Goal: Task Accomplishment & Management: Use online tool/utility

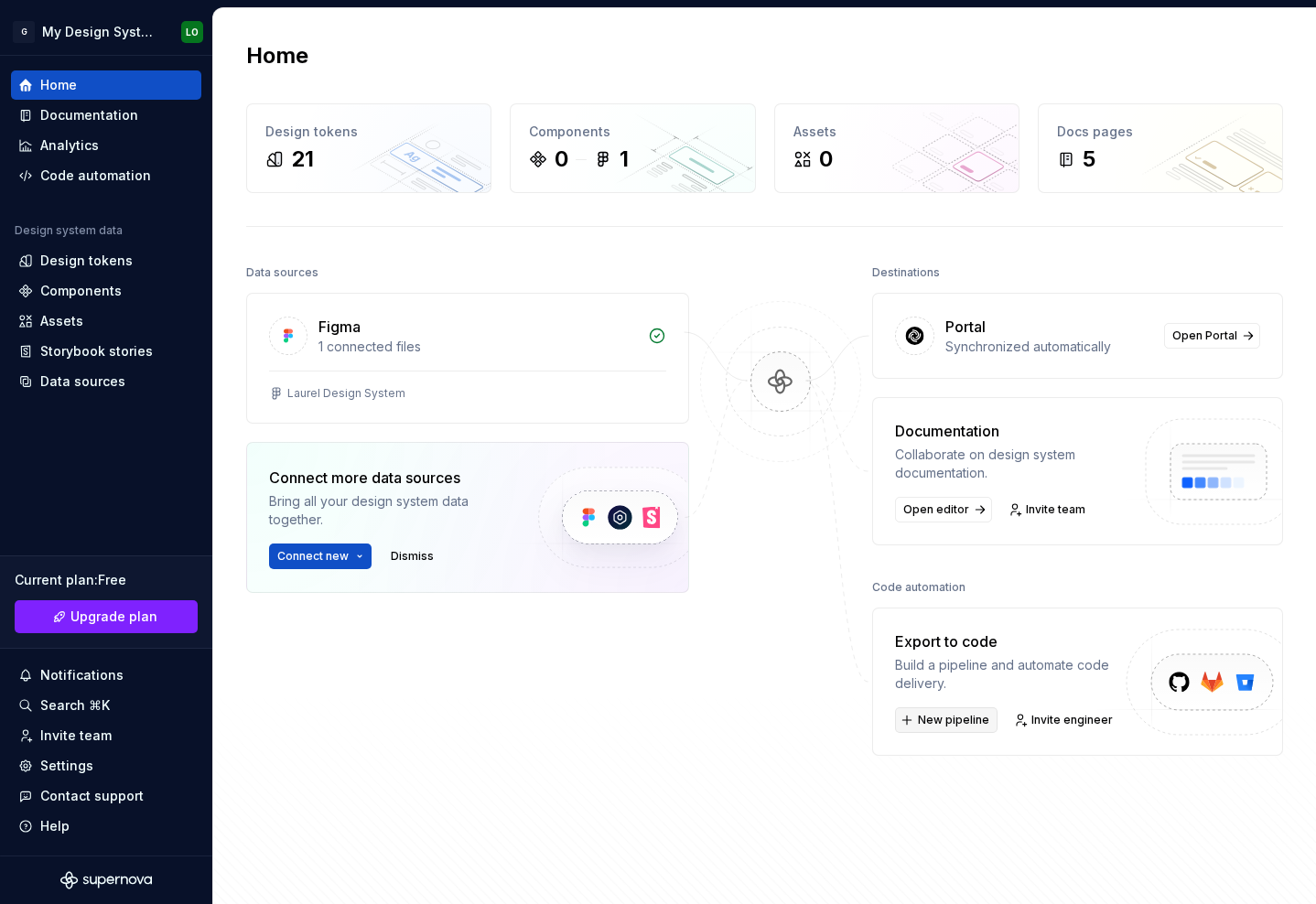
click at [962, 718] on span "New pipeline" at bounding box center [954, 720] width 71 height 15
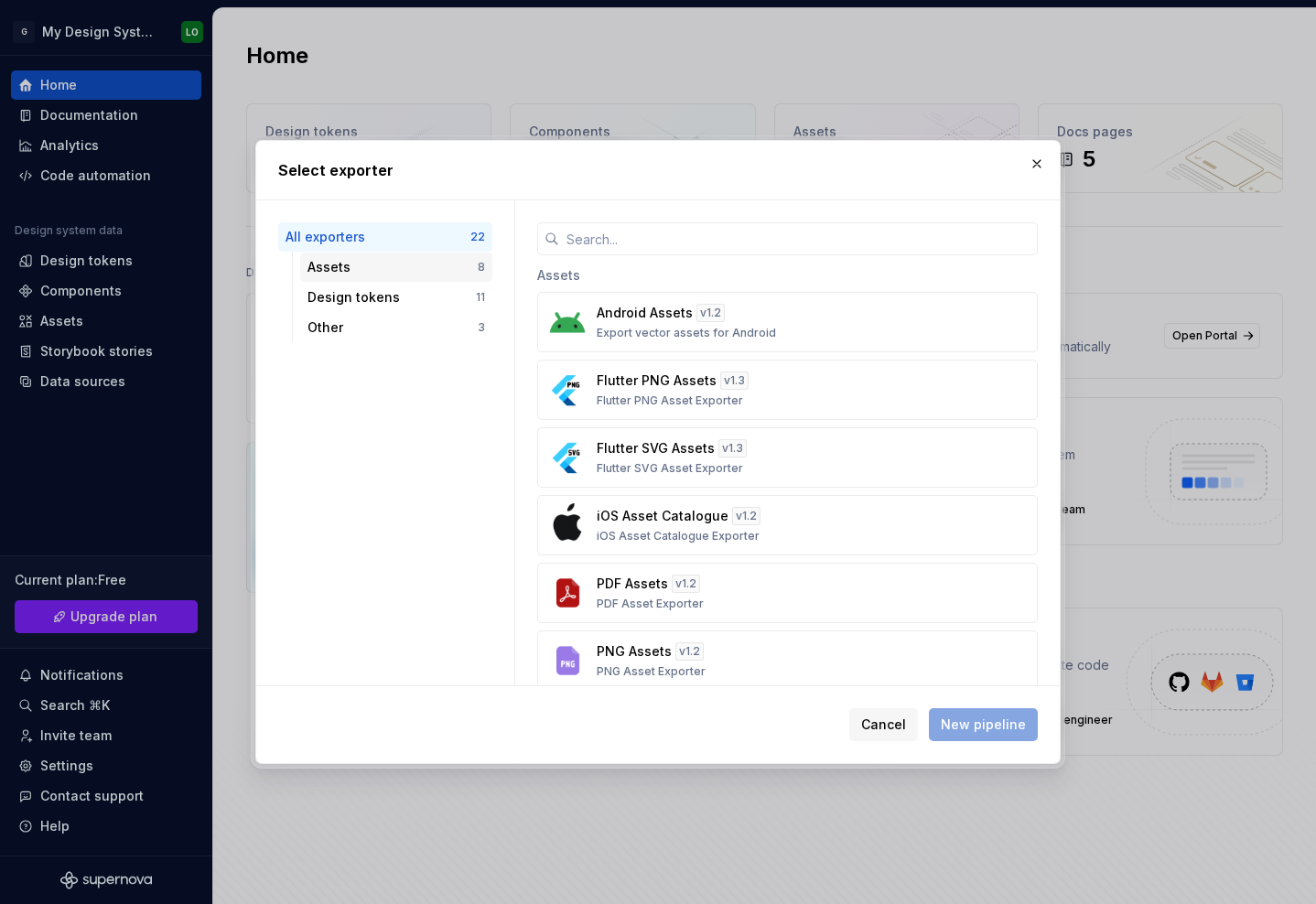
click at [423, 253] on div "Assets 8" at bounding box center [396, 267] width 192 height 29
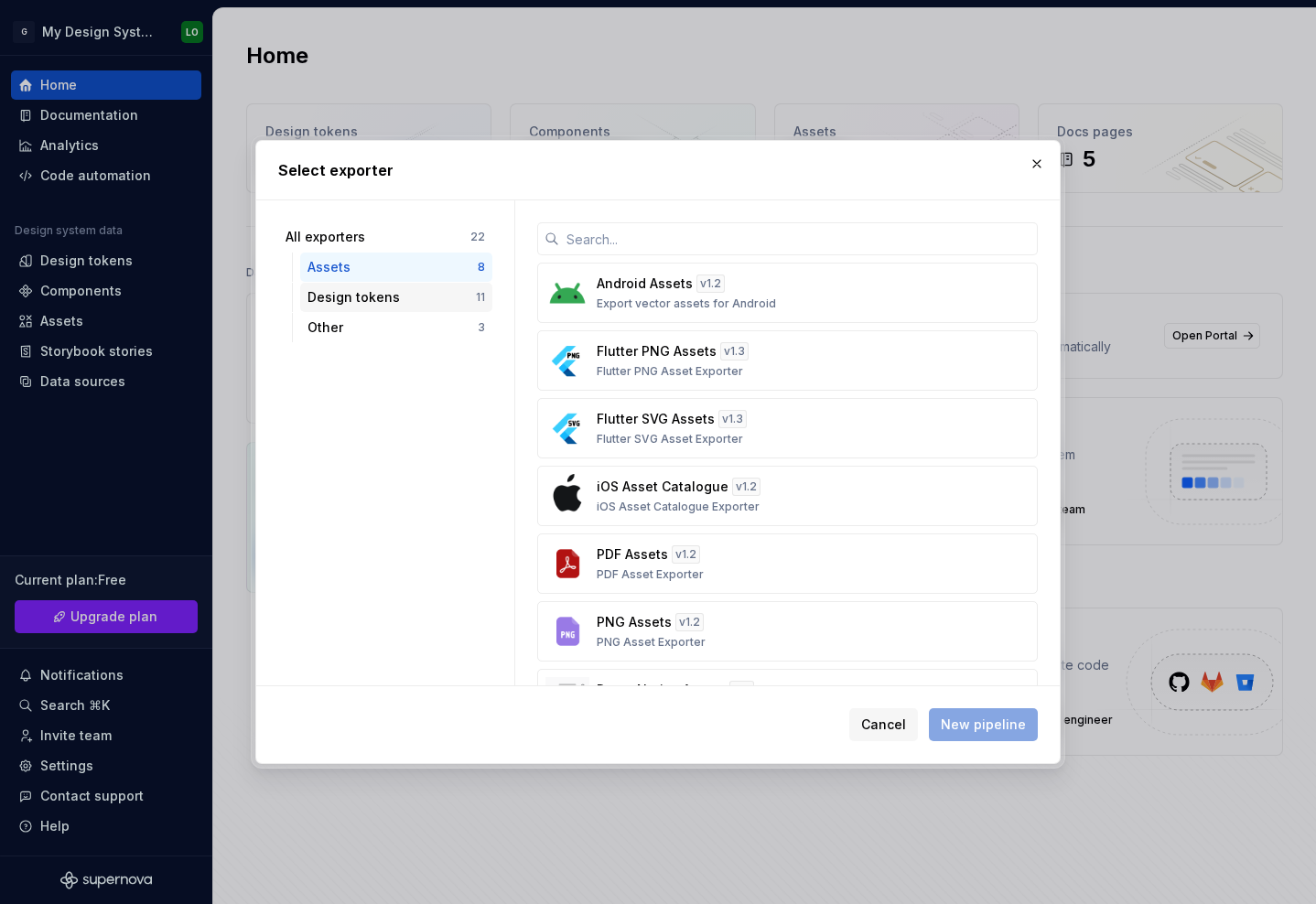
click at [422, 288] on div "Design tokens" at bounding box center [391, 297] width 168 height 18
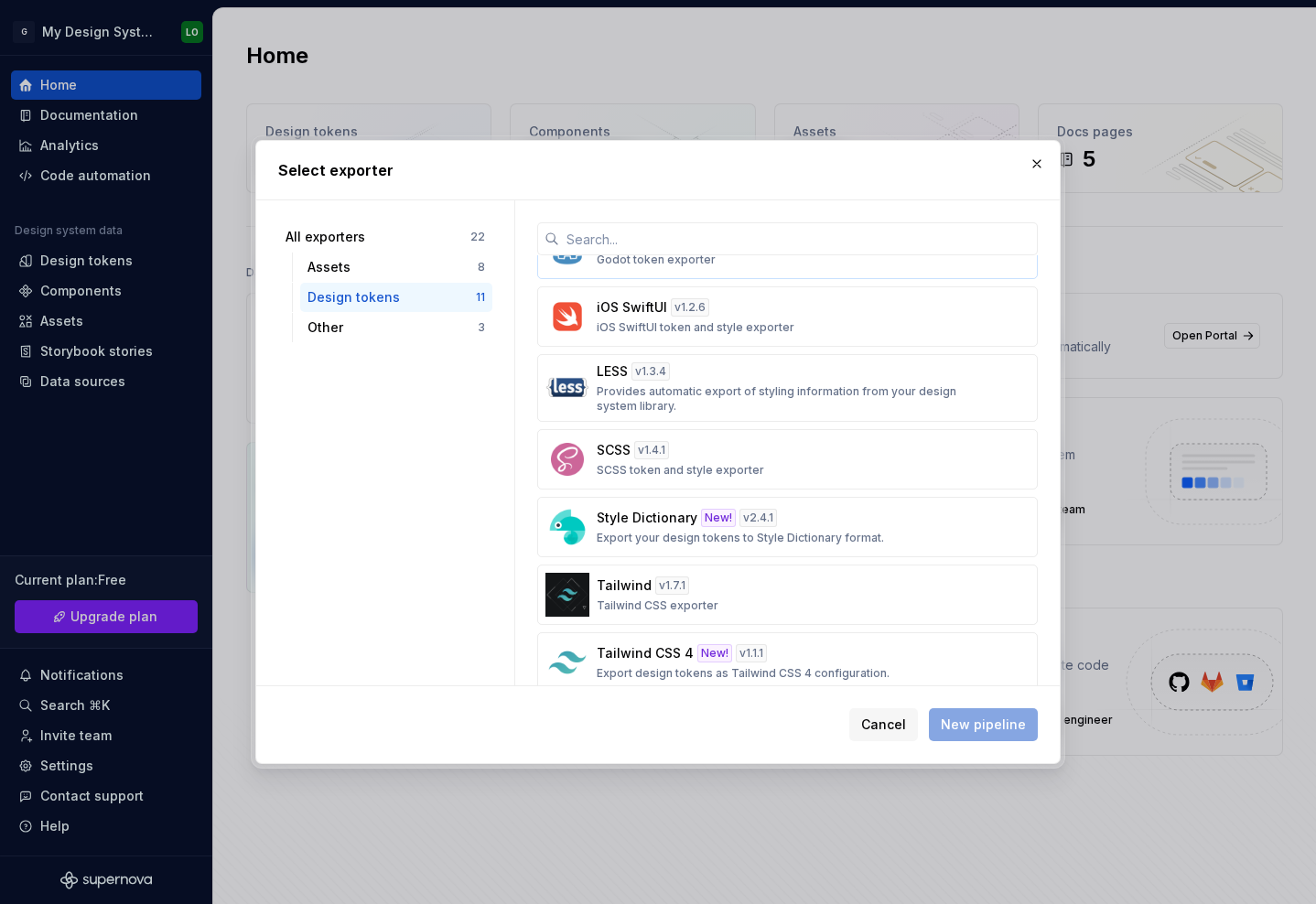
scroll to position [345, 0]
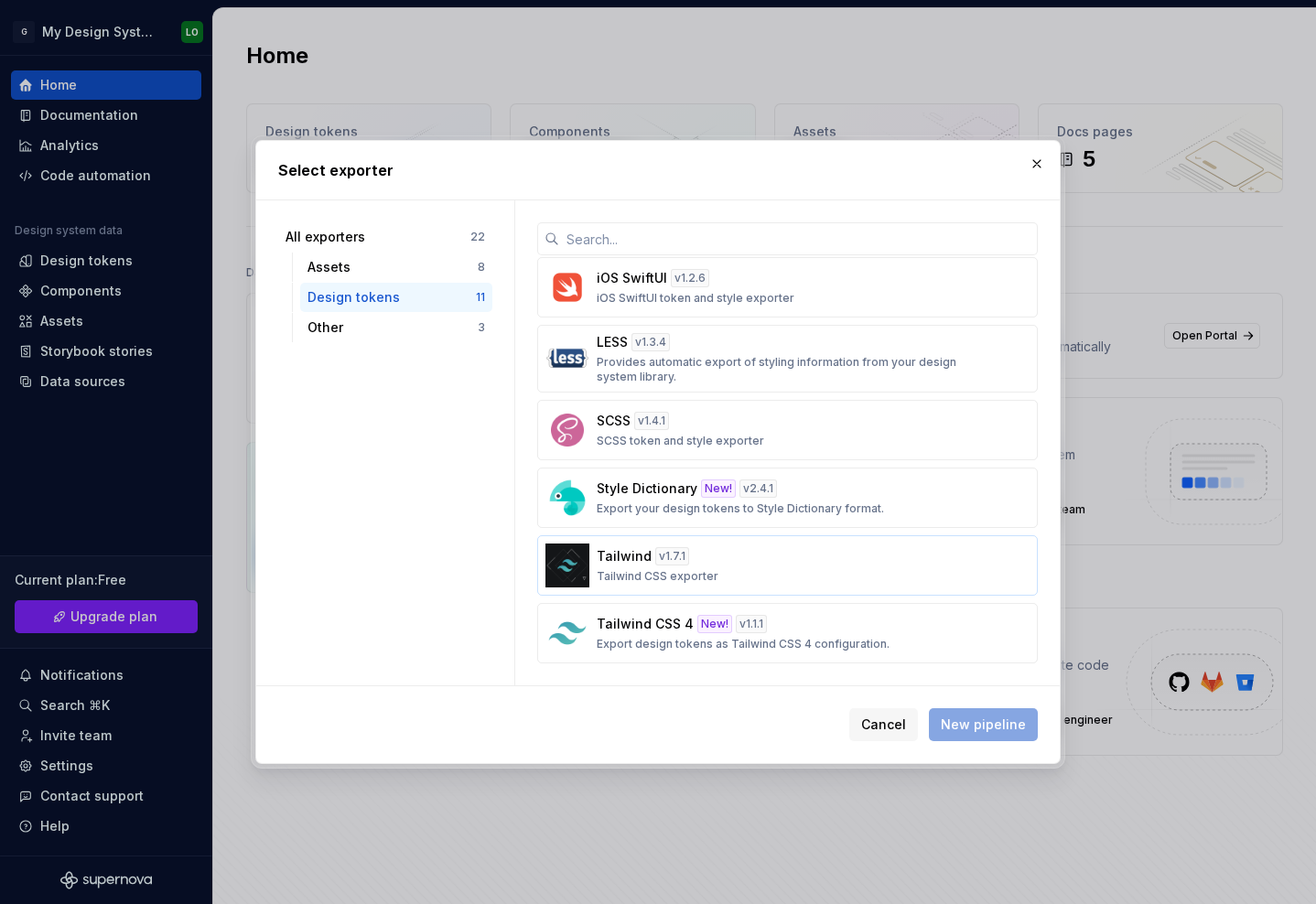
click at [701, 583] on p "Tailwind CSS exporter" at bounding box center [658, 576] width 122 height 15
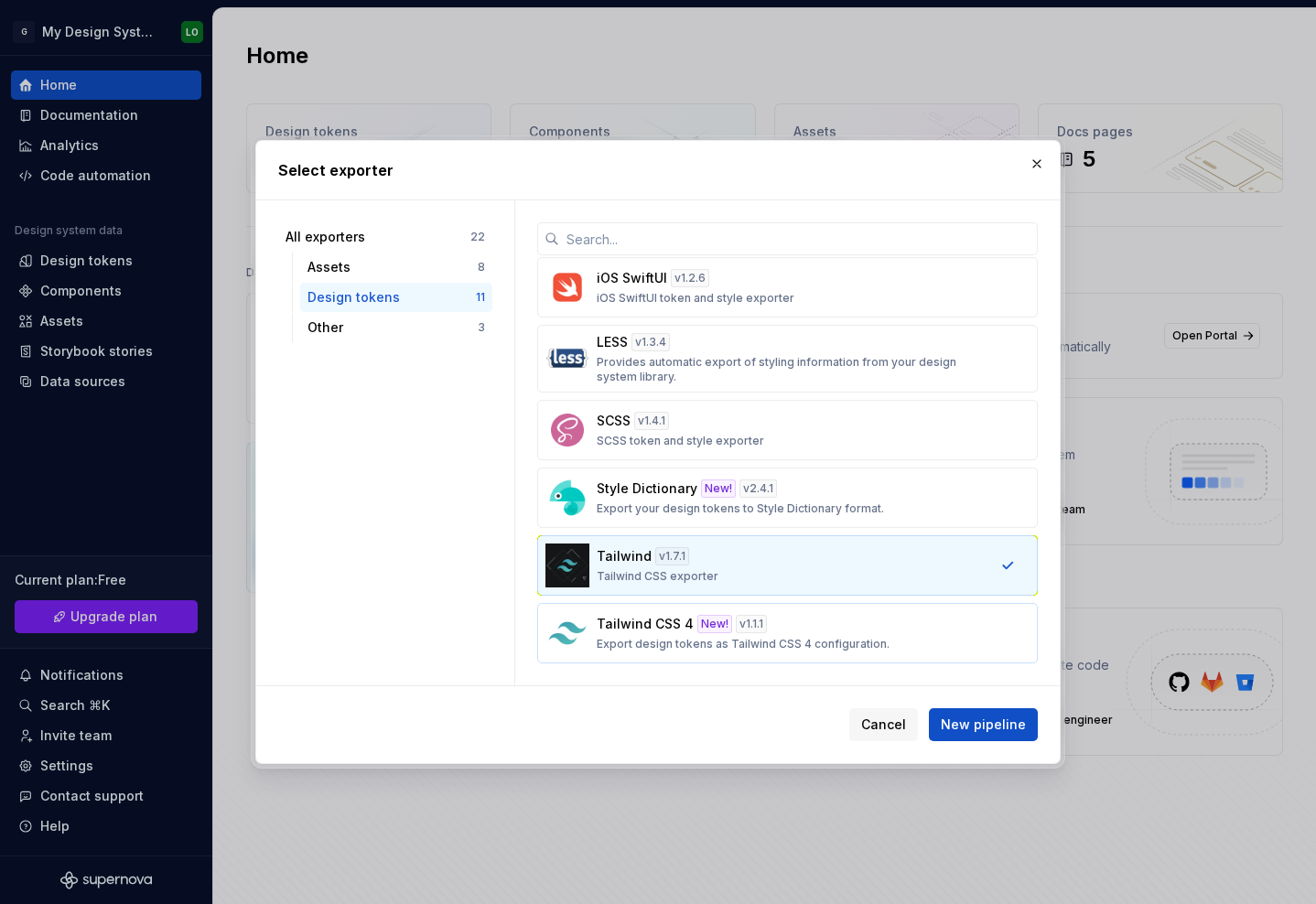
click at [706, 641] on p "Export design tokens as Tailwind CSS 4 configuration." at bounding box center [743, 645] width 293 height 15
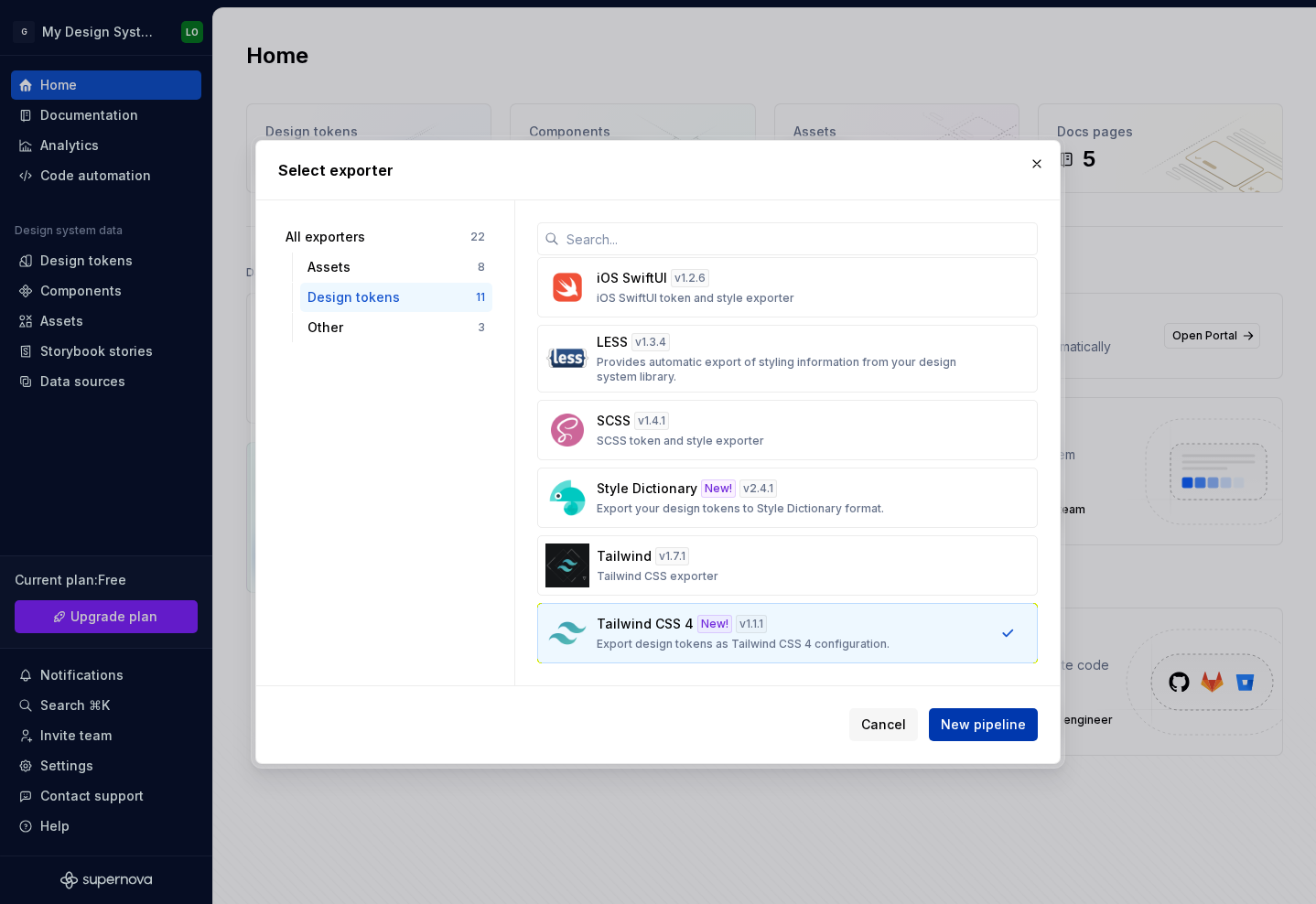
click at [1006, 732] on span "New pipeline" at bounding box center [983, 724] width 85 height 18
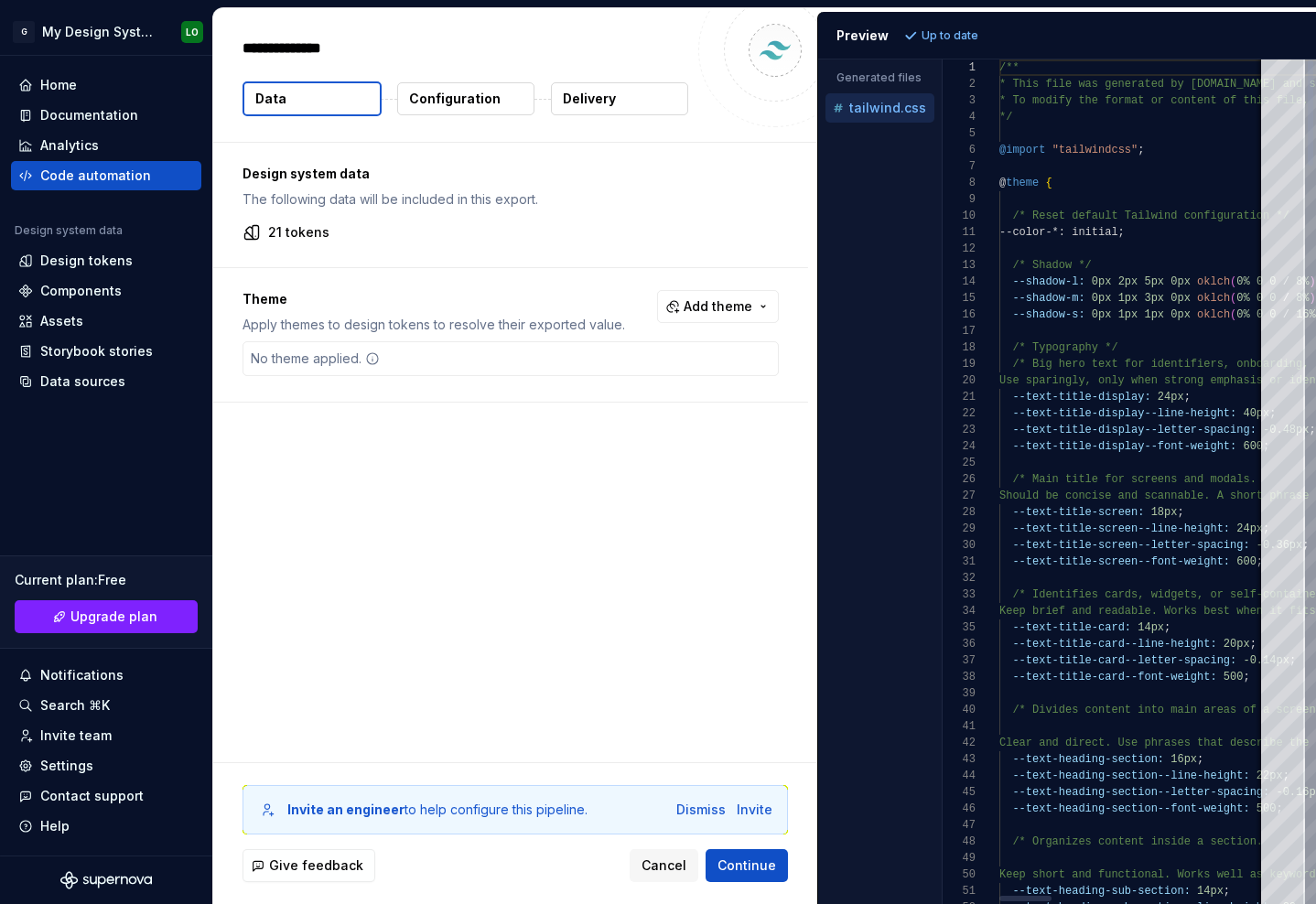
type textarea "*"
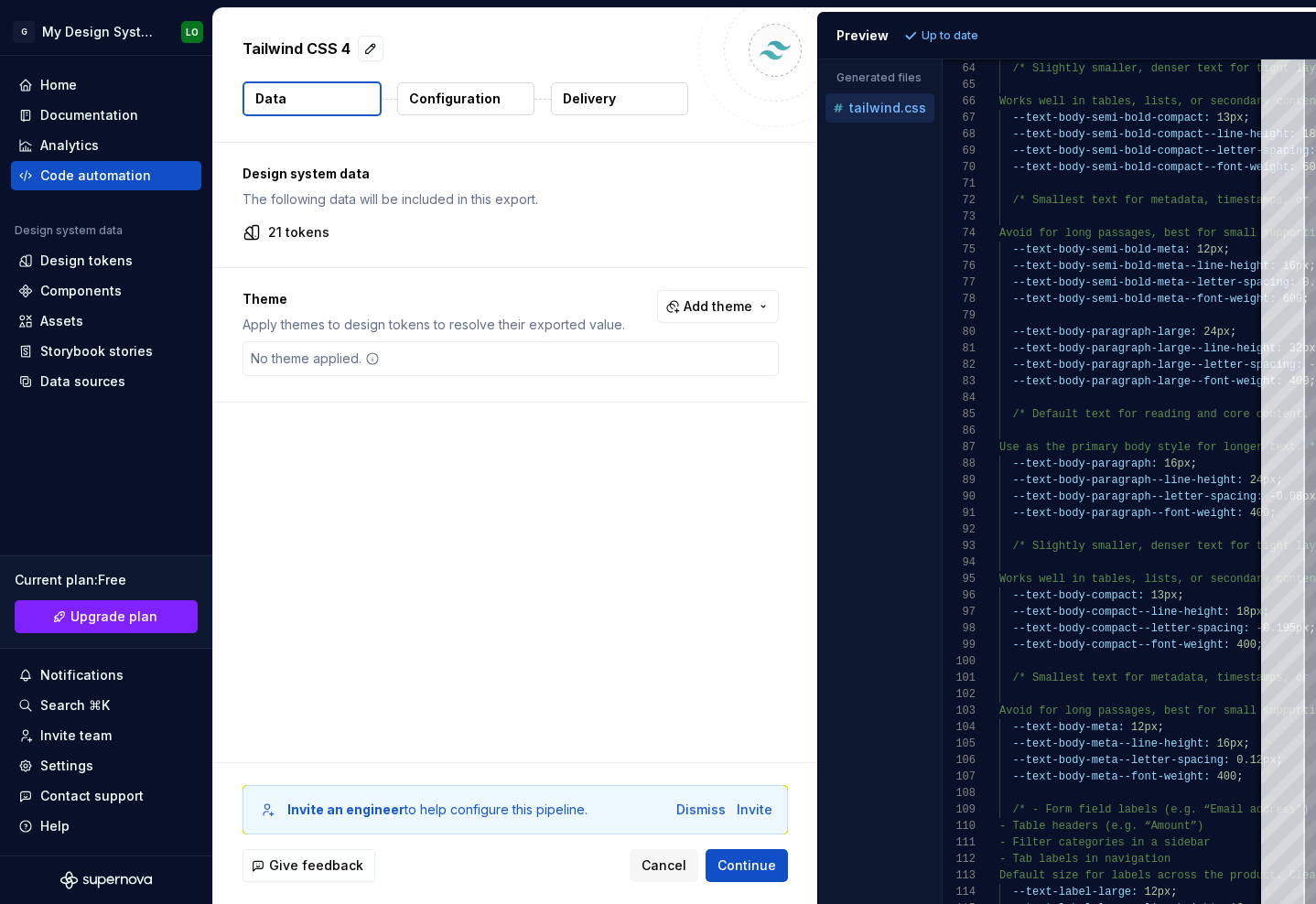
click at [932, 395] on div "Accessibility guide for tree . Navigate the tree with the arrow keys. Common tr…" at bounding box center [880, 497] width 124 height 816
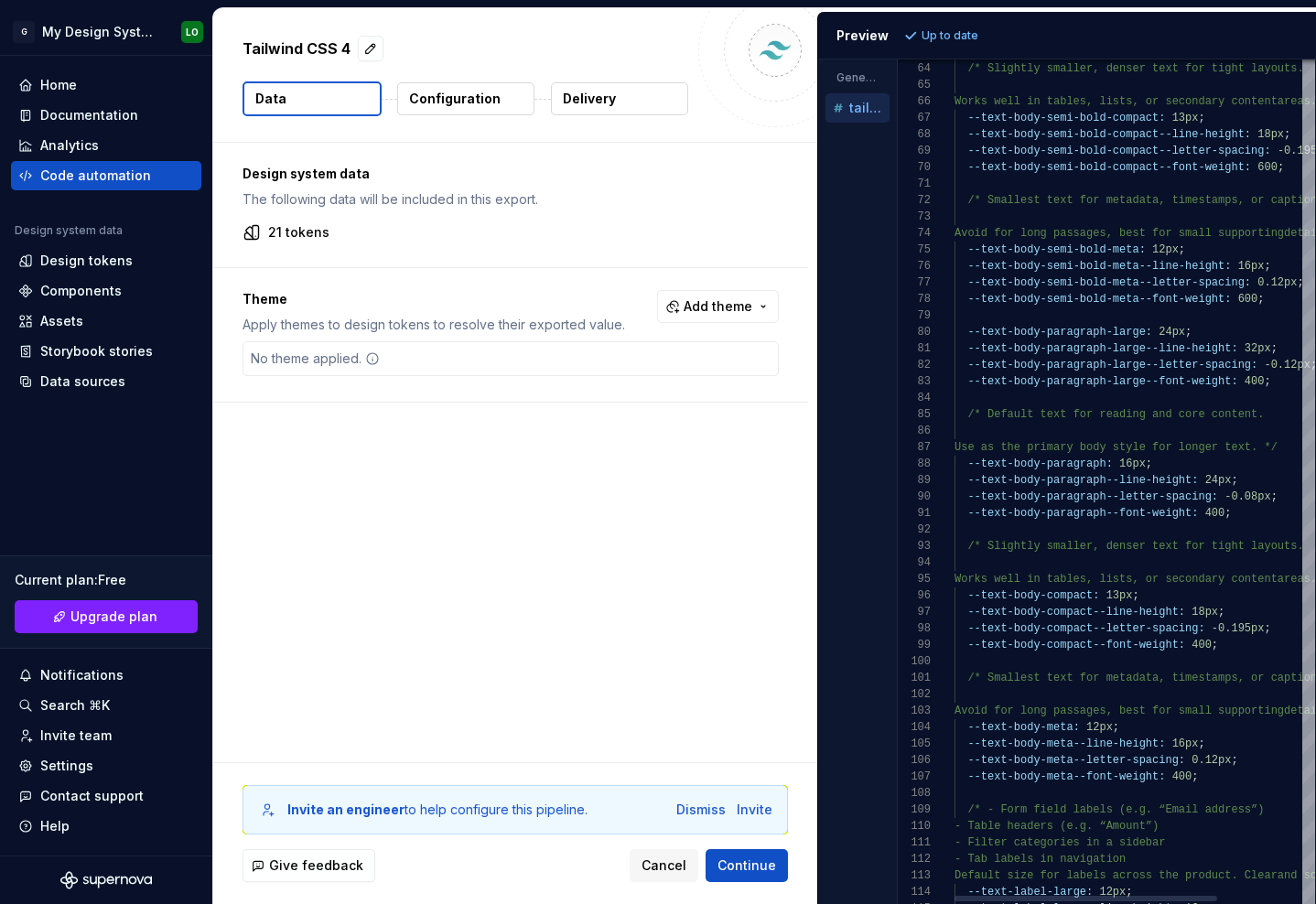
click at [567, 380] on div "Tailwind CSS 4 Data Configuration Delivery Design system data The following dat…" at bounding box center [764, 456] width 1103 height 896
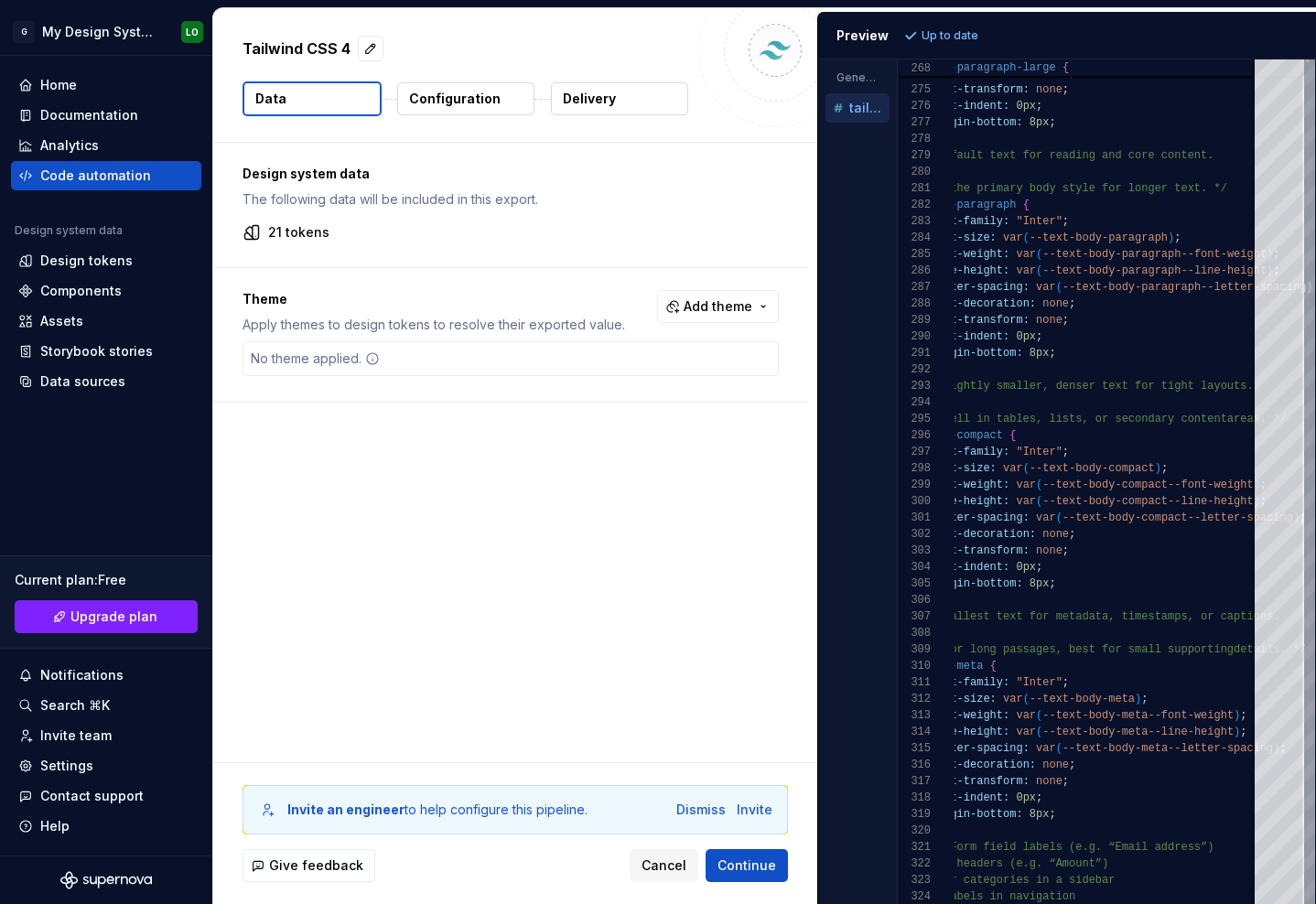
click at [440, 108] on button "Configuration" at bounding box center [466, 99] width 137 height 33
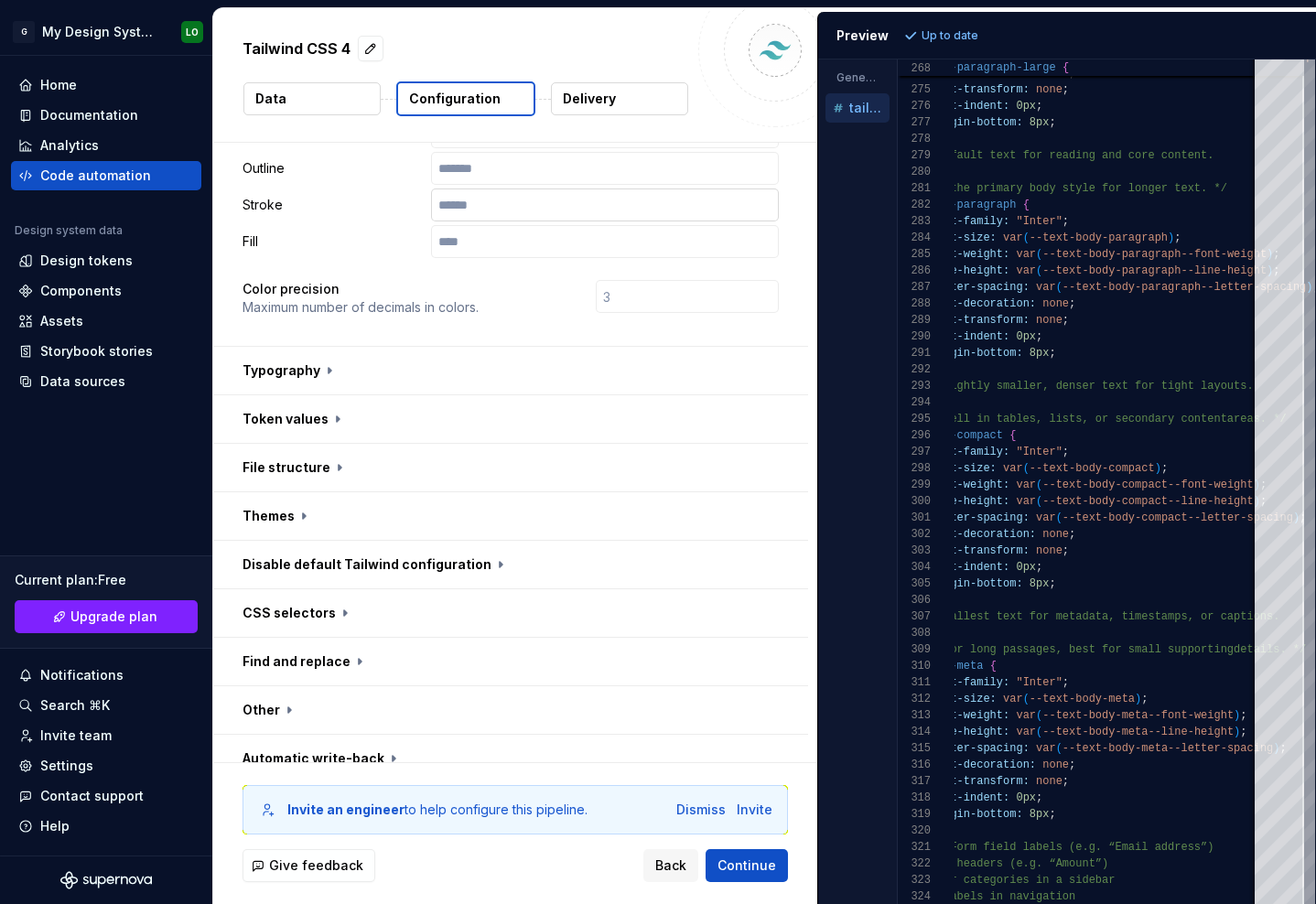
scroll to position [453, 0]
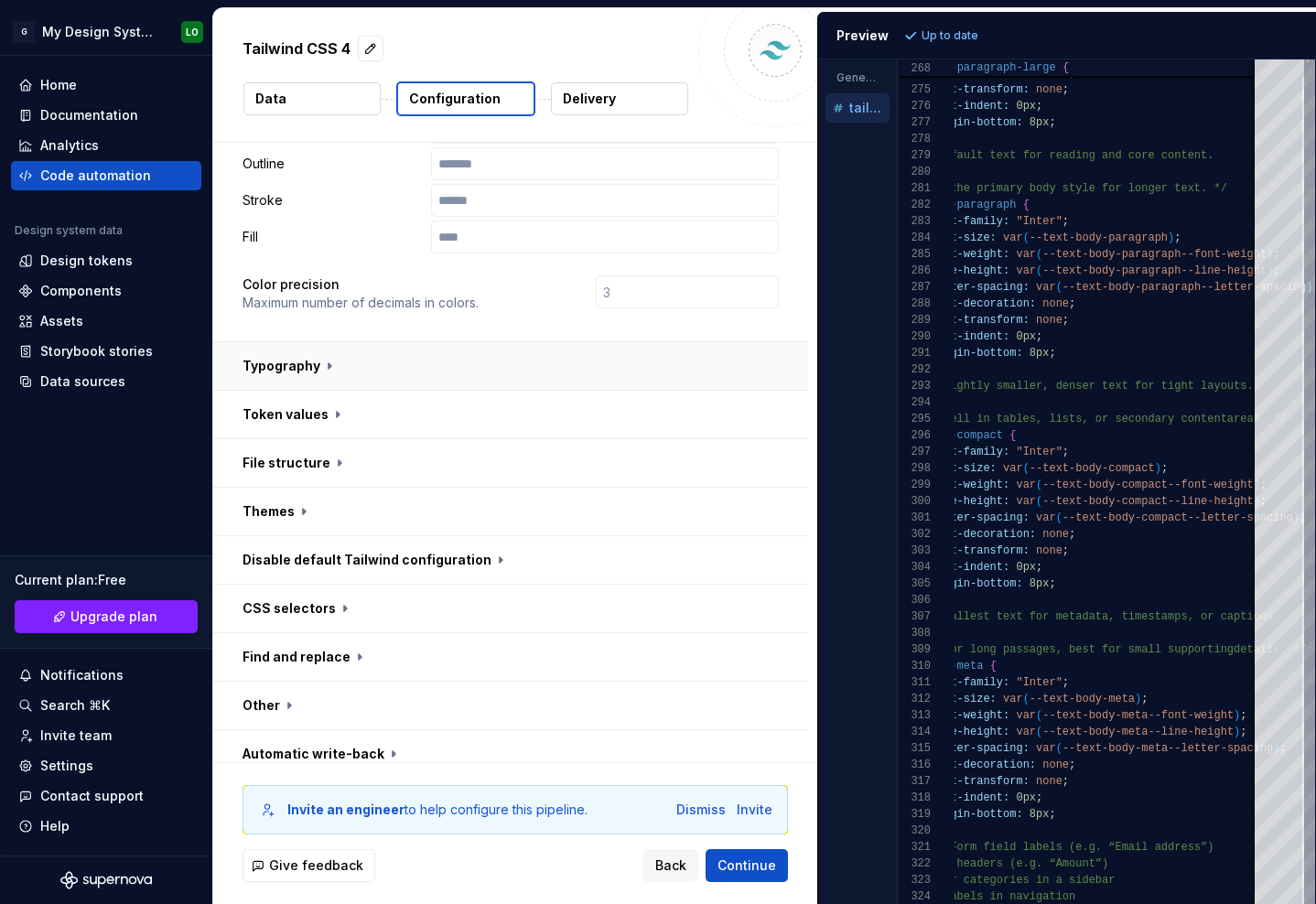
click at [327, 367] on button "button" at bounding box center [511, 366] width 595 height 48
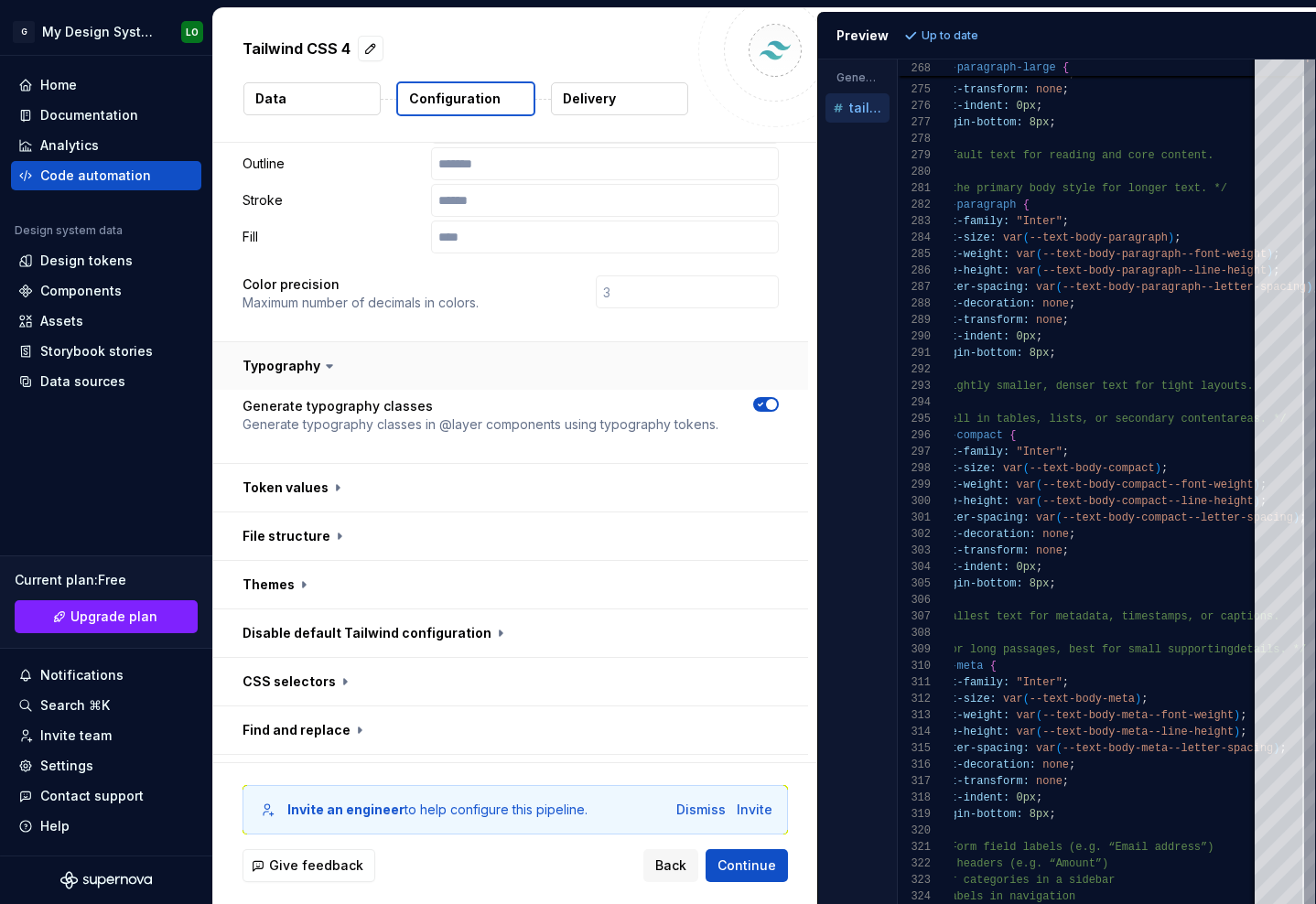
click at [327, 367] on icon at bounding box center [329, 366] width 6 height 3
click at [313, 371] on button "button" at bounding box center [511, 366] width 595 height 48
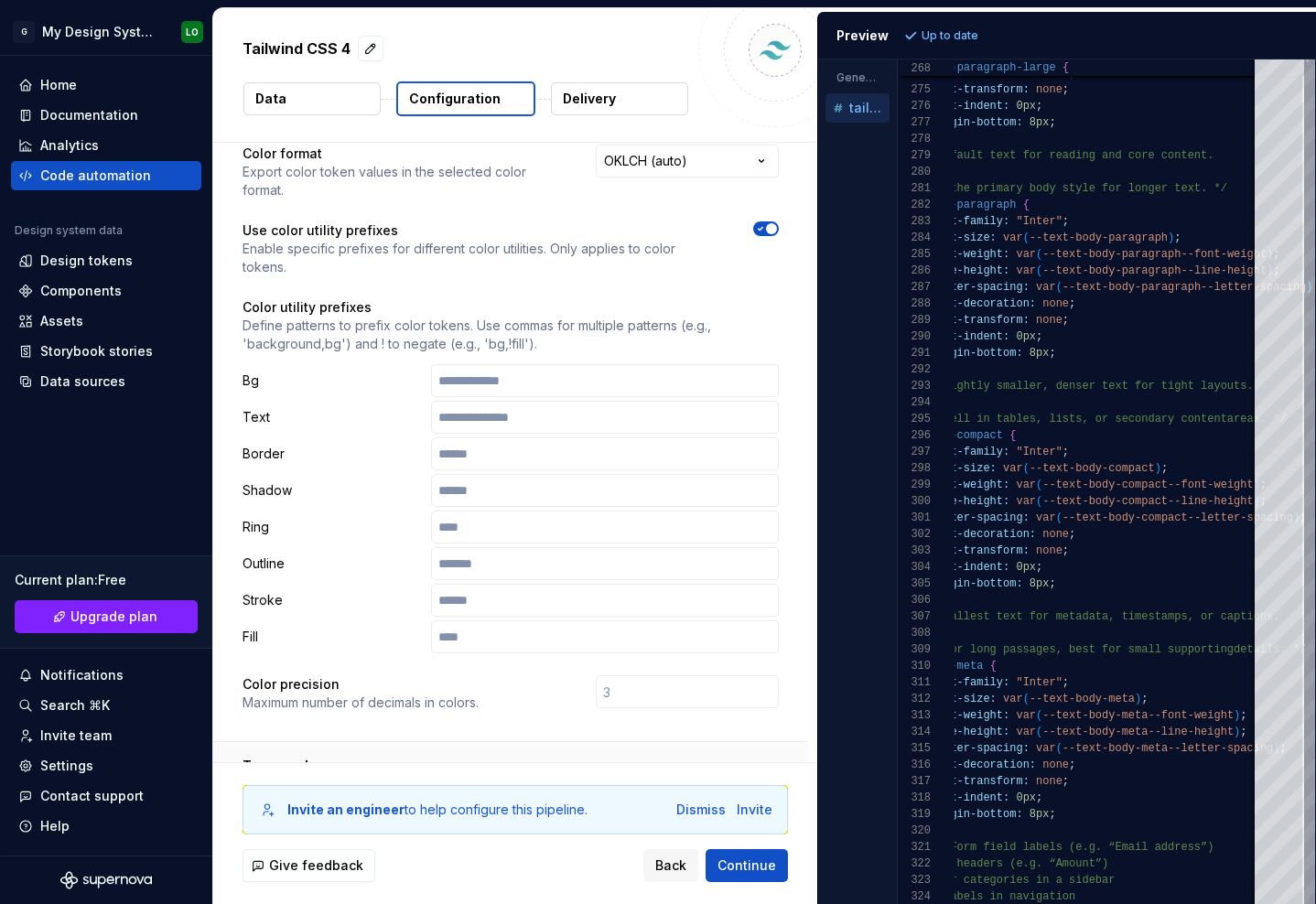
scroll to position [0, 0]
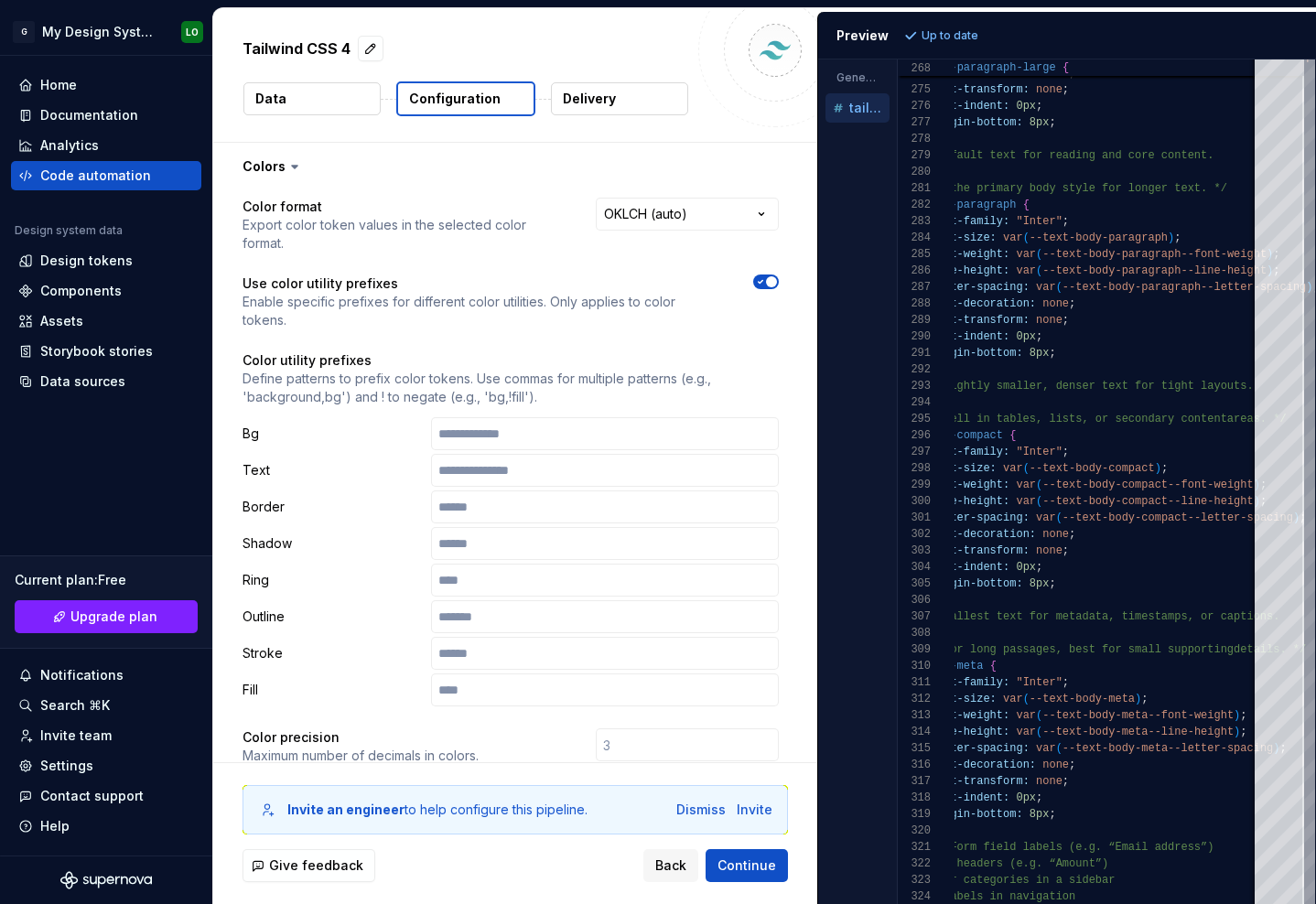
click at [276, 92] on p "Data" at bounding box center [270, 99] width 31 height 18
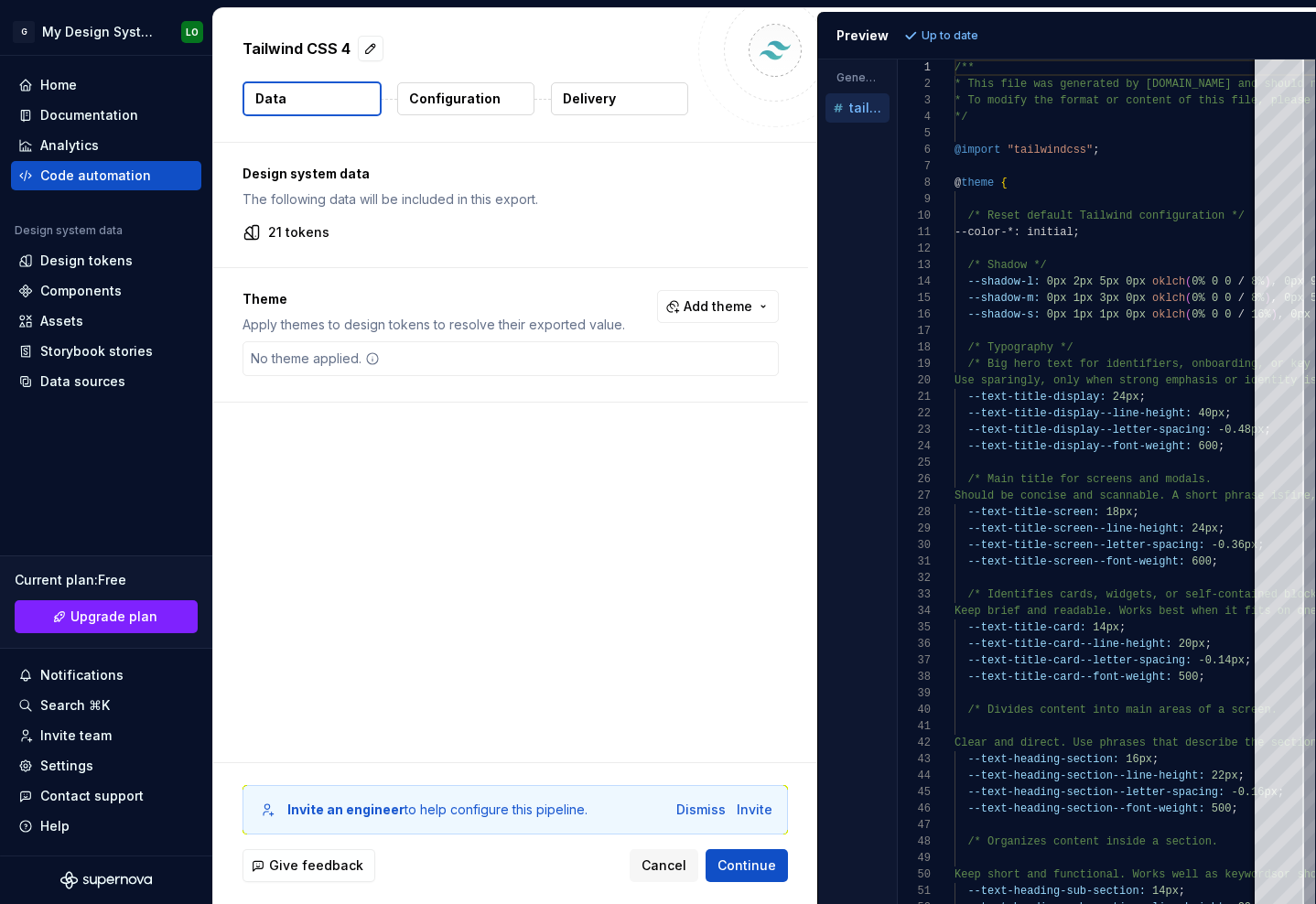
click at [413, 112] on button "Configuration" at bounding box center [466, 99] width 137 height 33
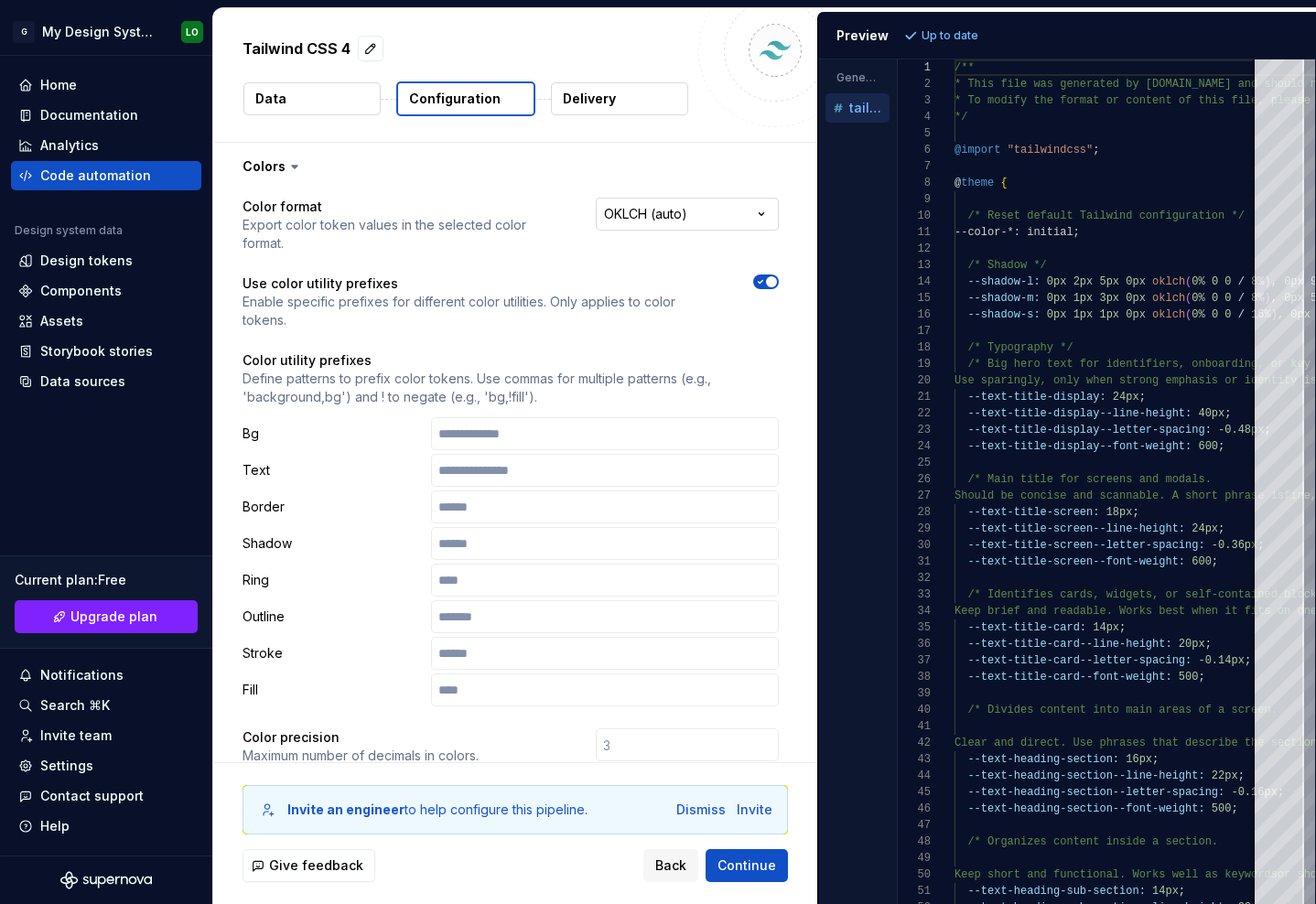
click at [622, 217] on html "**********" at bounding box center [658, 452] width 1316 height 904
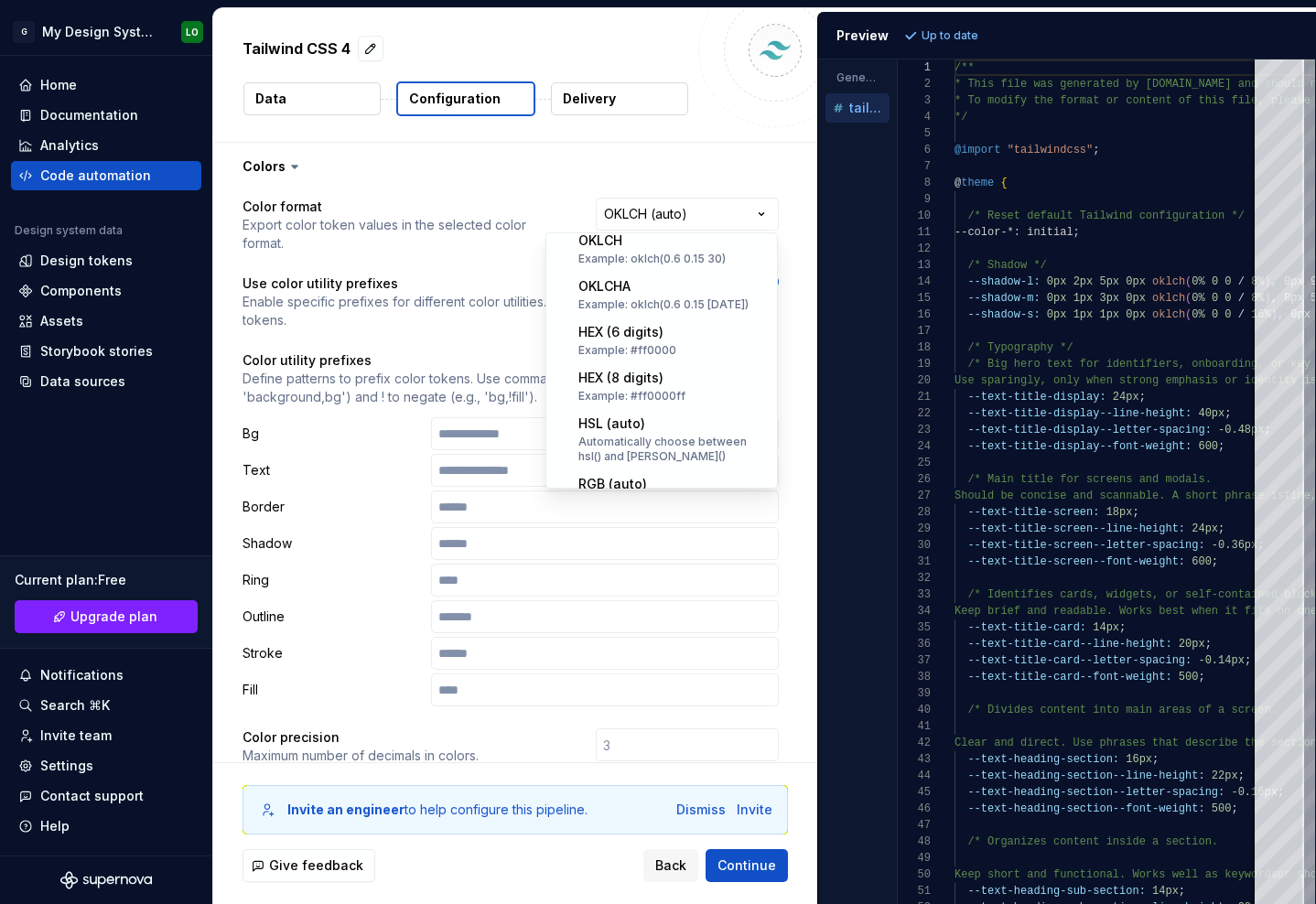
scroll to position [100, 0]
click at [435, 224] on html "**********" at bounding box center [658, 452] width 1316 height 904
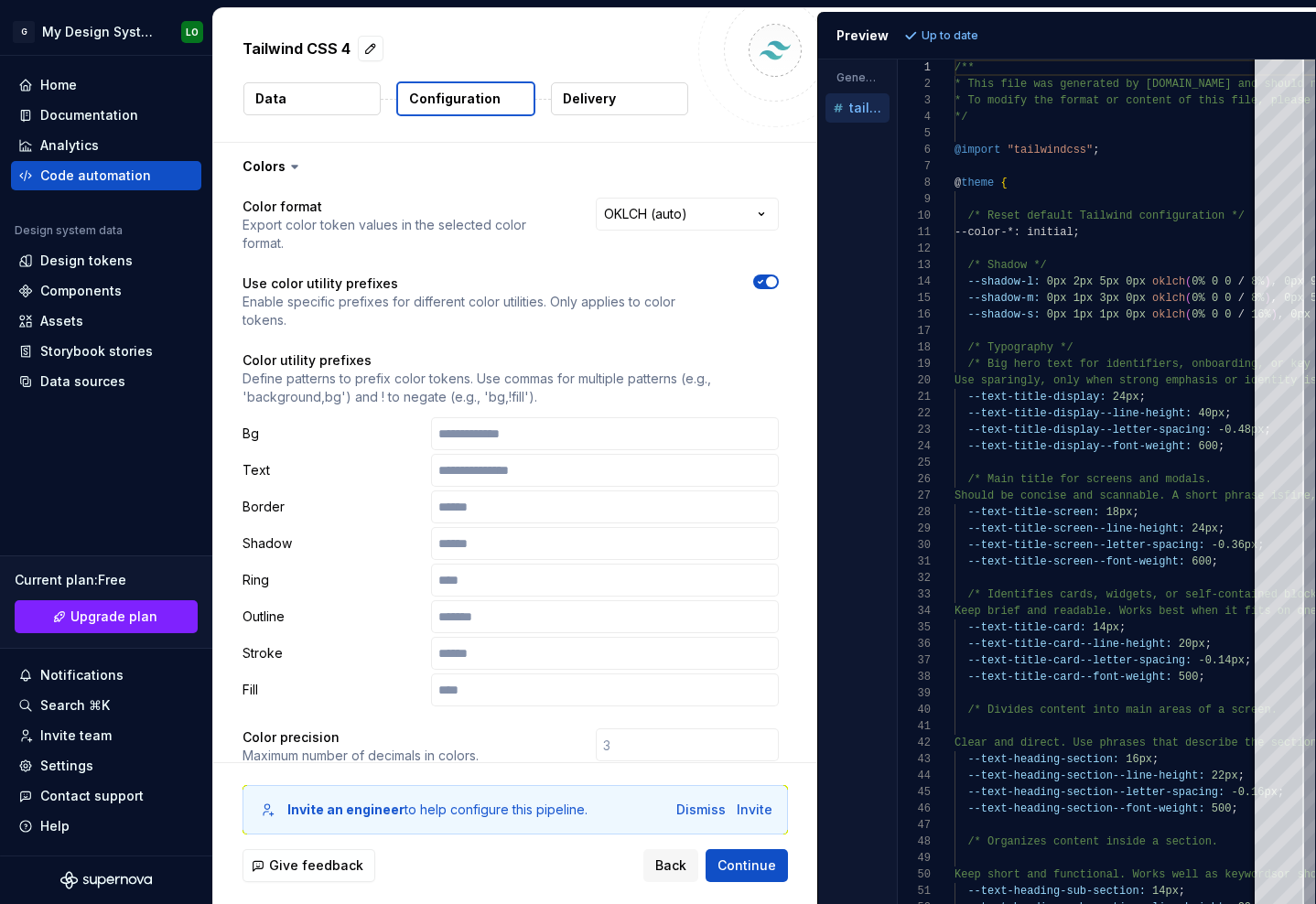
click at [300, 172] on icon at bounding box center [294, 166] width 18 height 18
click at [277, 167] on button "button" at bounding box center [511, 166] width 595 height 48
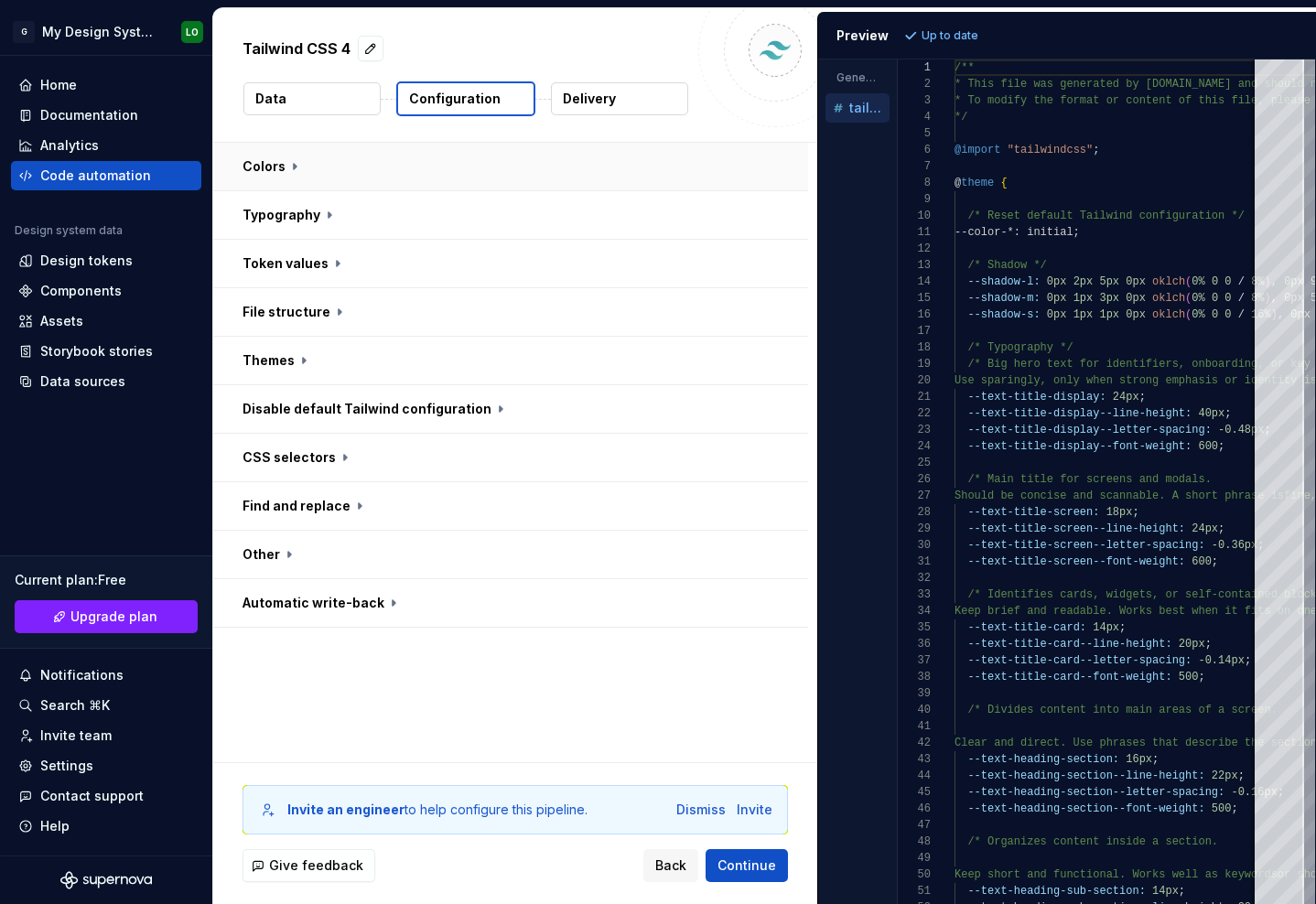
click at [281, 163] on button "button" at bounding box center [511, 166] width 595 height 48
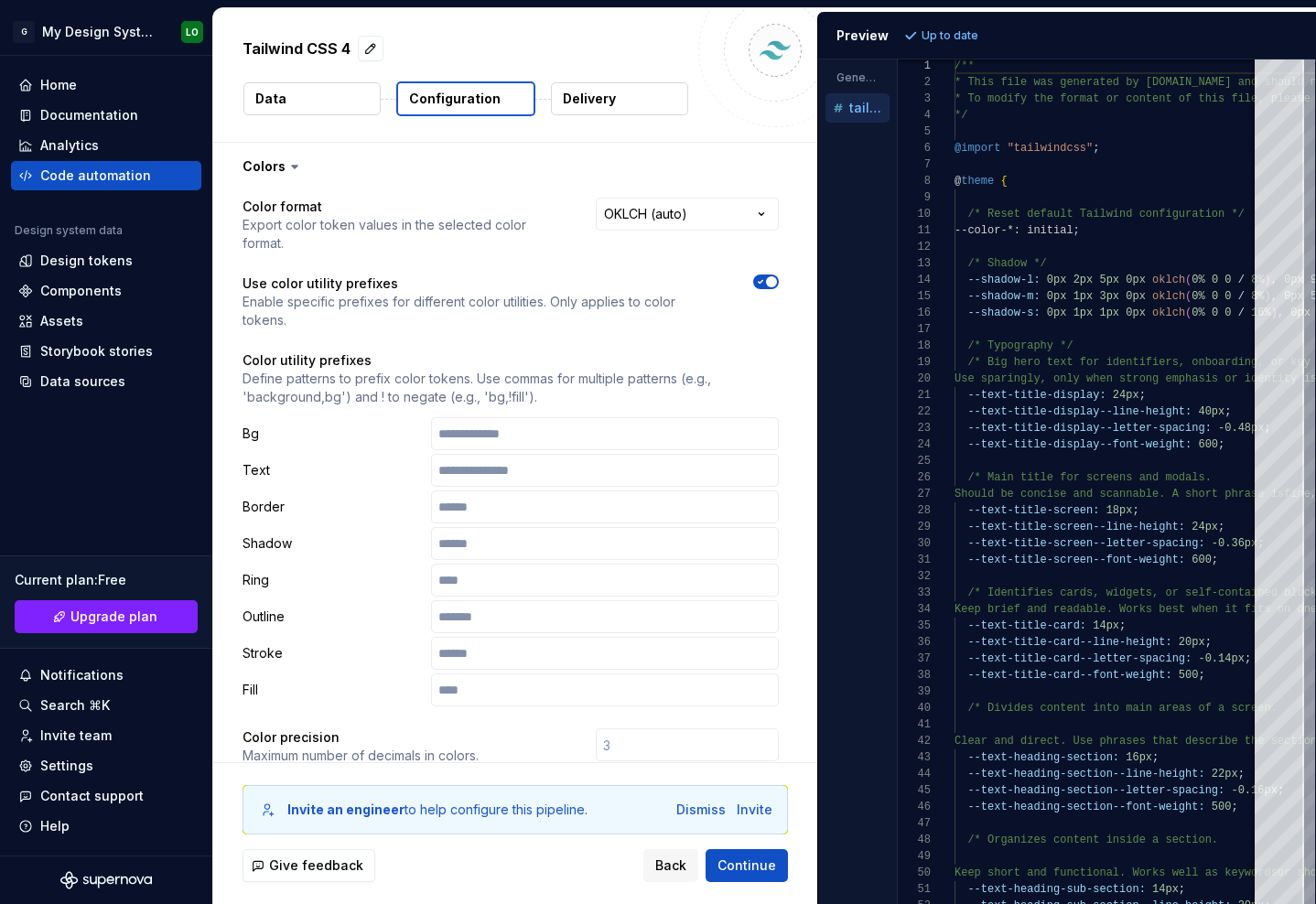
click at [758, 277] on icon "button" at bounding box center [760, 282] width 15 height 11
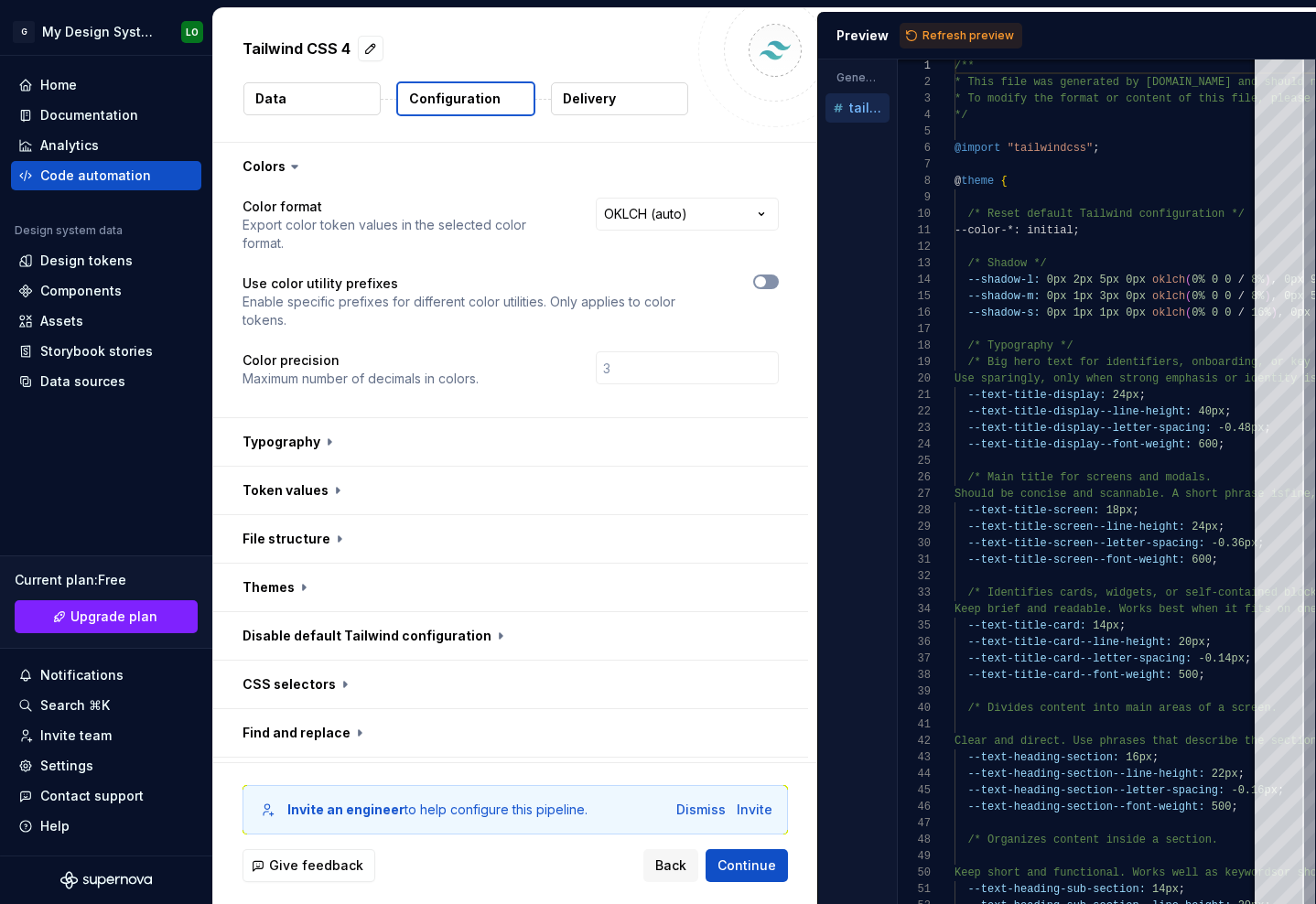
click at [758, 277] on span "button" at bounding box center [760, 282] width 11 height 11
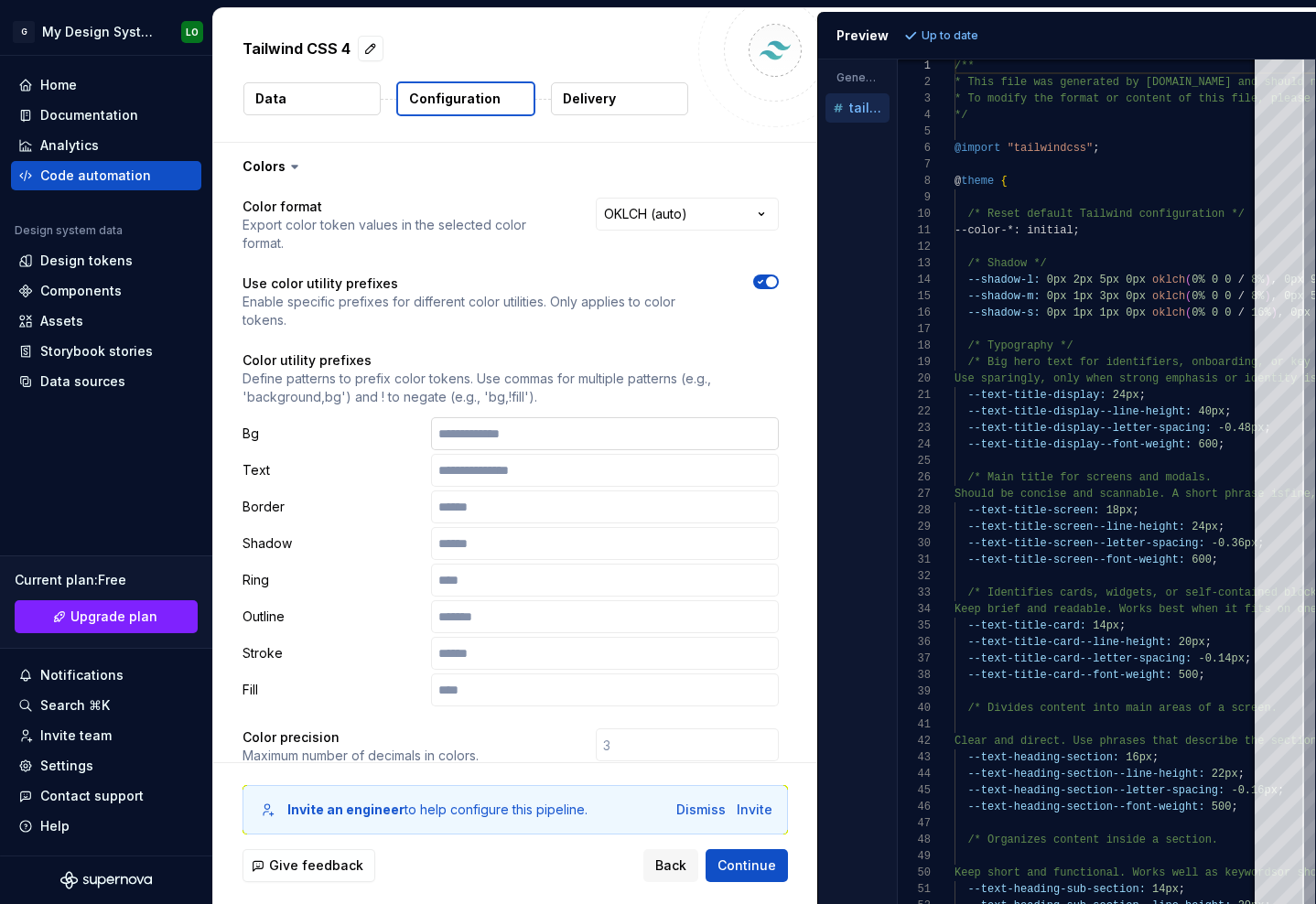
click at [432, 445] on input "text" at bounding box center [604, 434] width 347 height 33
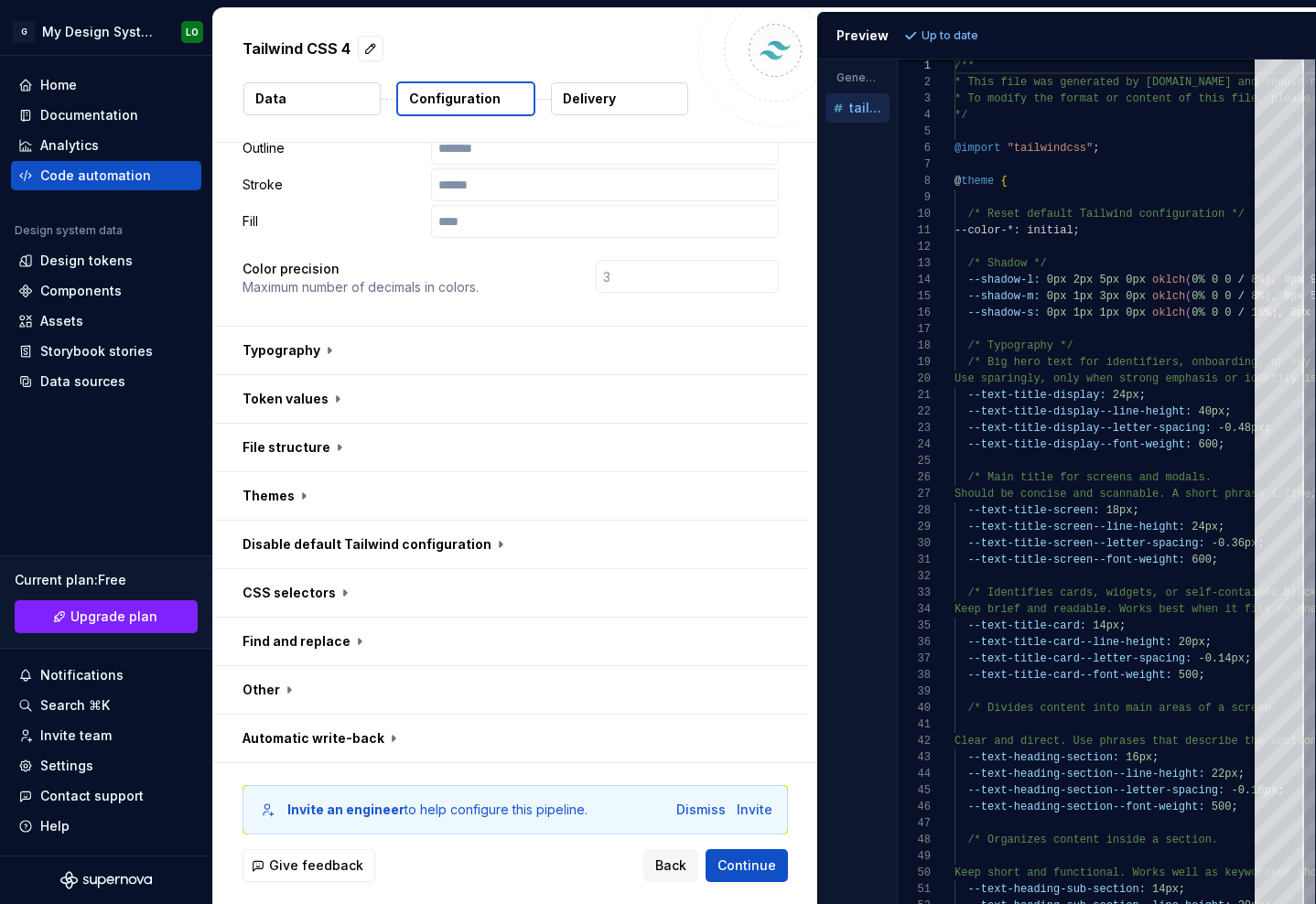
scroll to position [469, 0]
click at [421, 502] on button "button" at bounding box center [511, 495] width 595 height 48
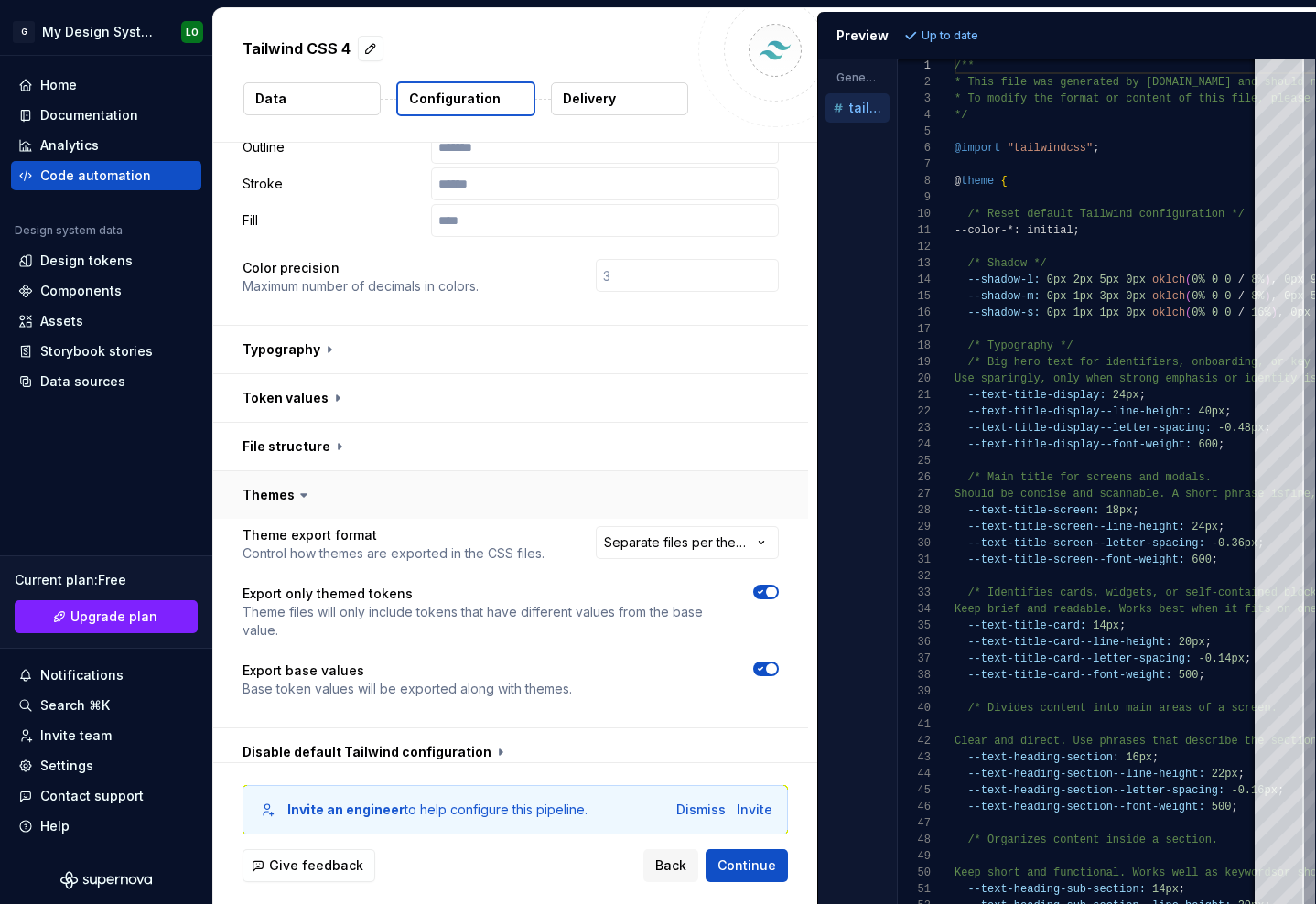
click at [355, 499] on button "button" at bounding box center [511, 495] width 595 height 48
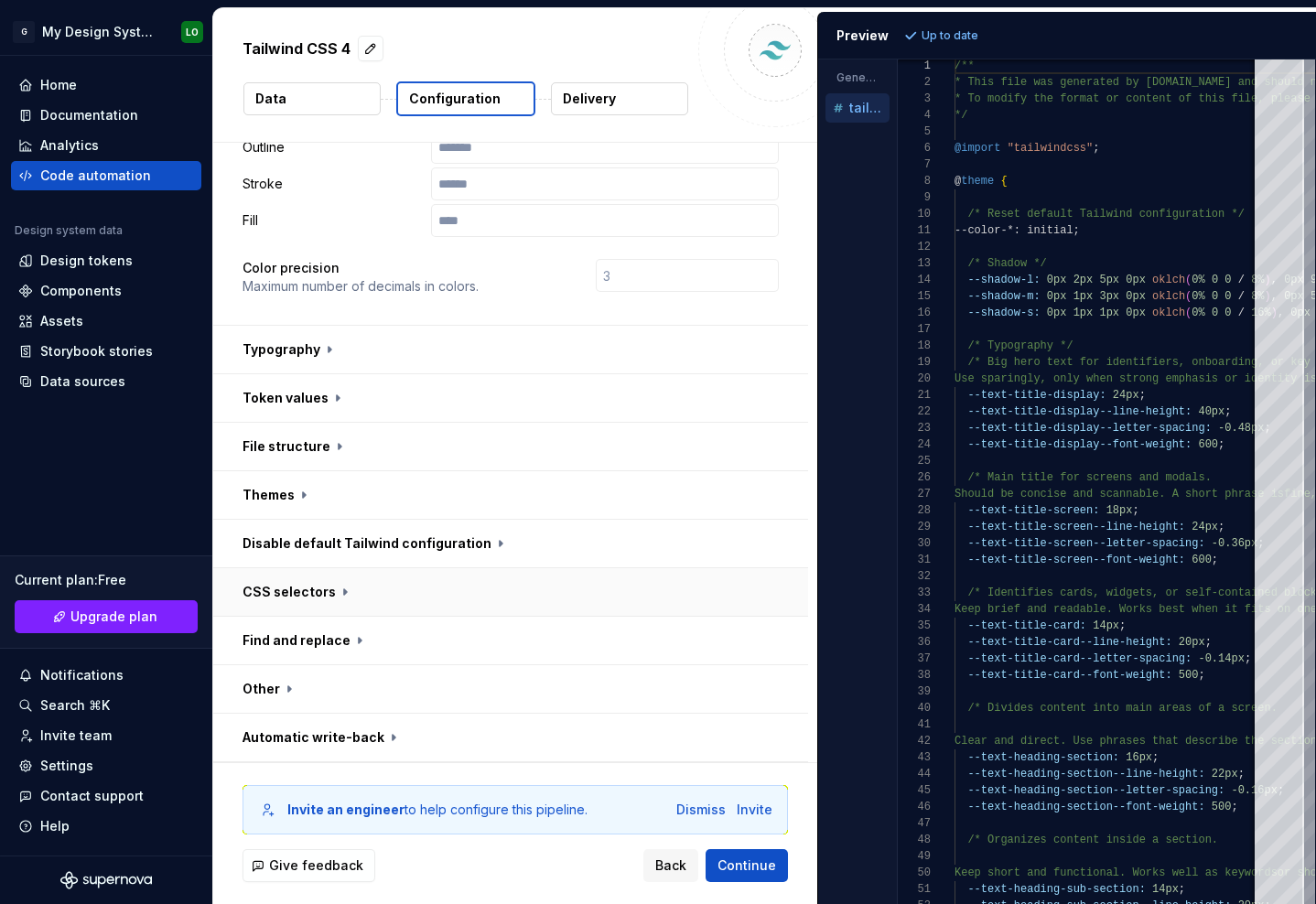
click at [329, 612] on button "button" at bounding box center [511, 591] width 595 height 48
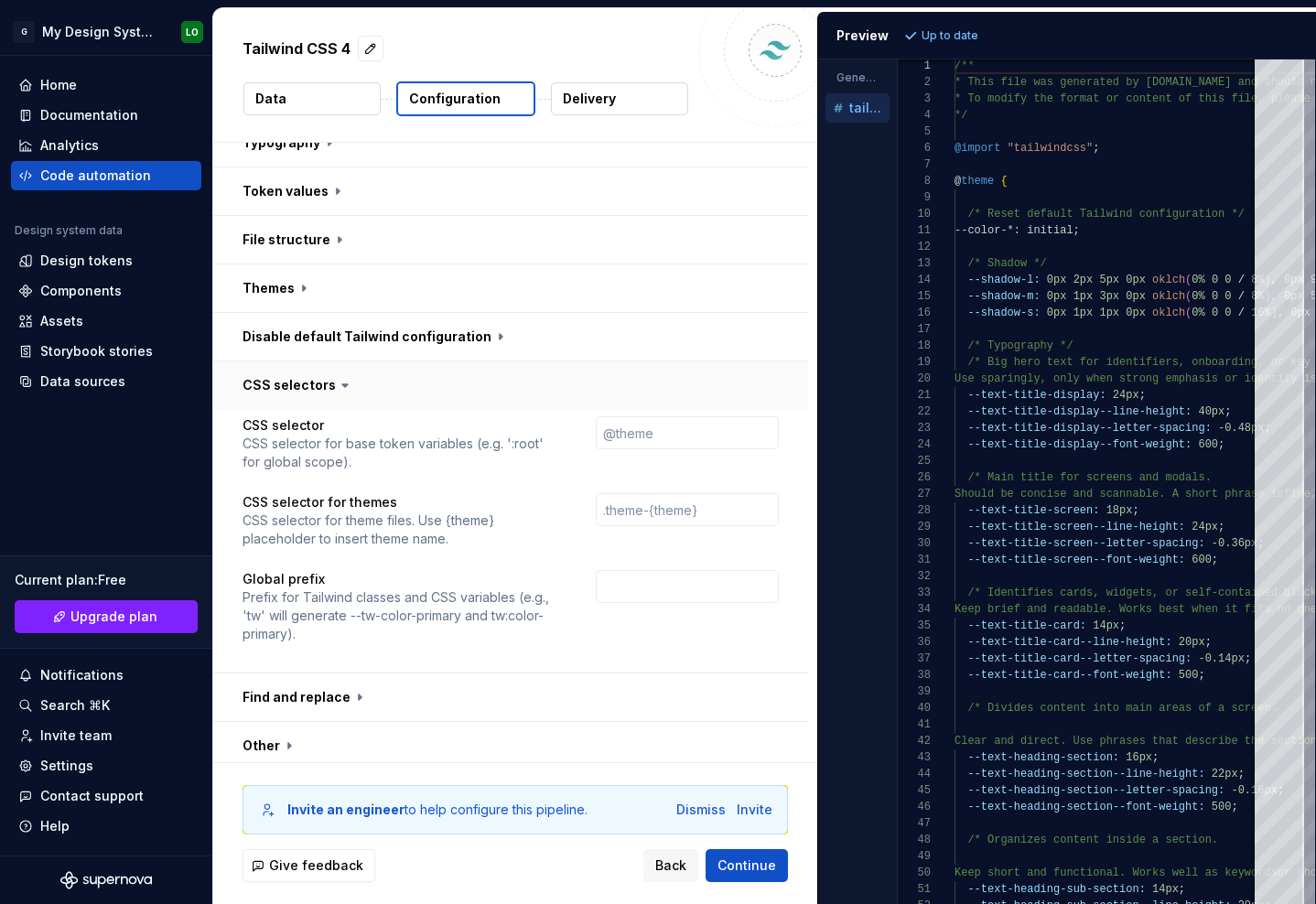
scroll to position [733, 0]
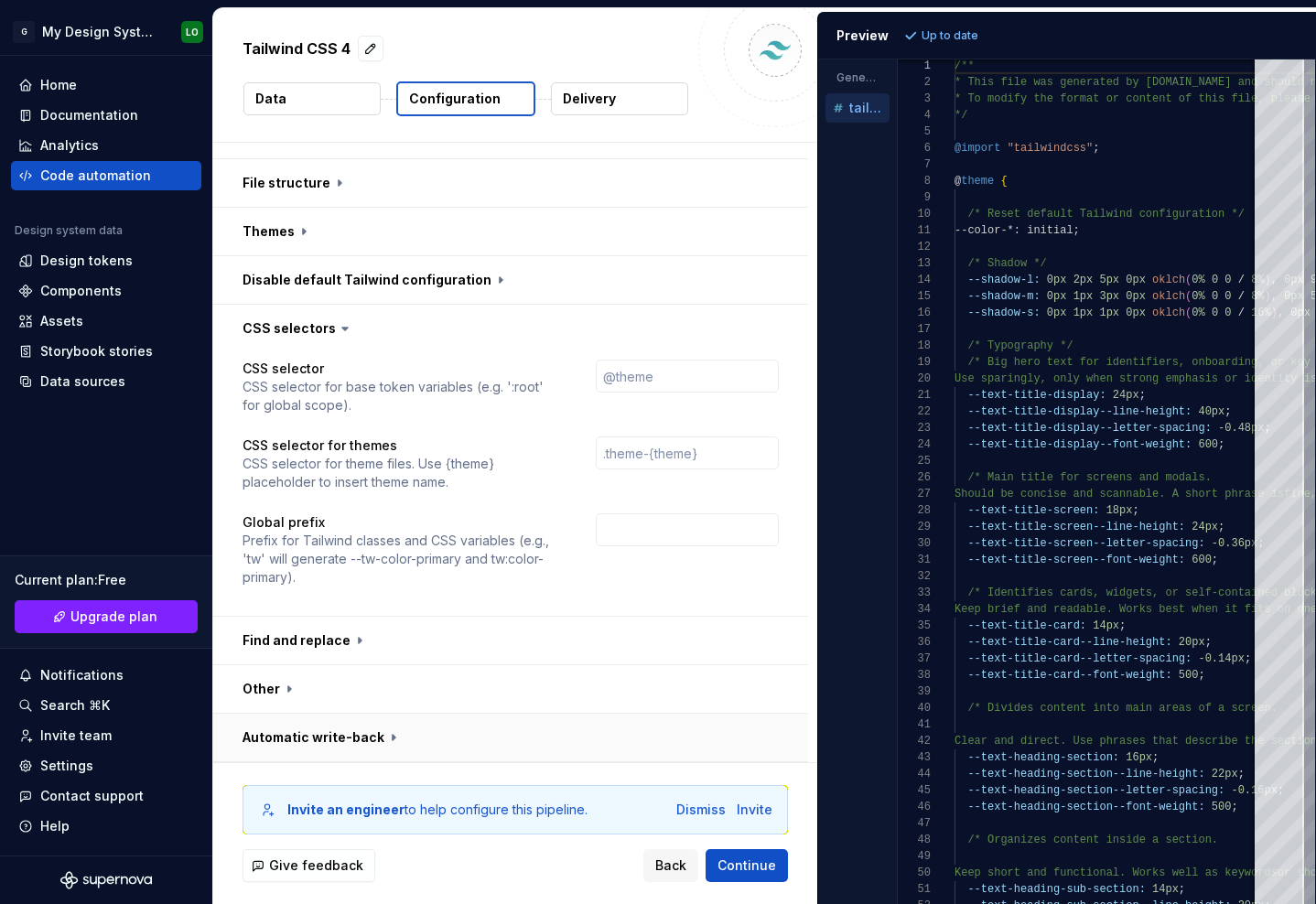
click at [329, 737] on button "button" at bounding box center [511, 737] width 595 height 48
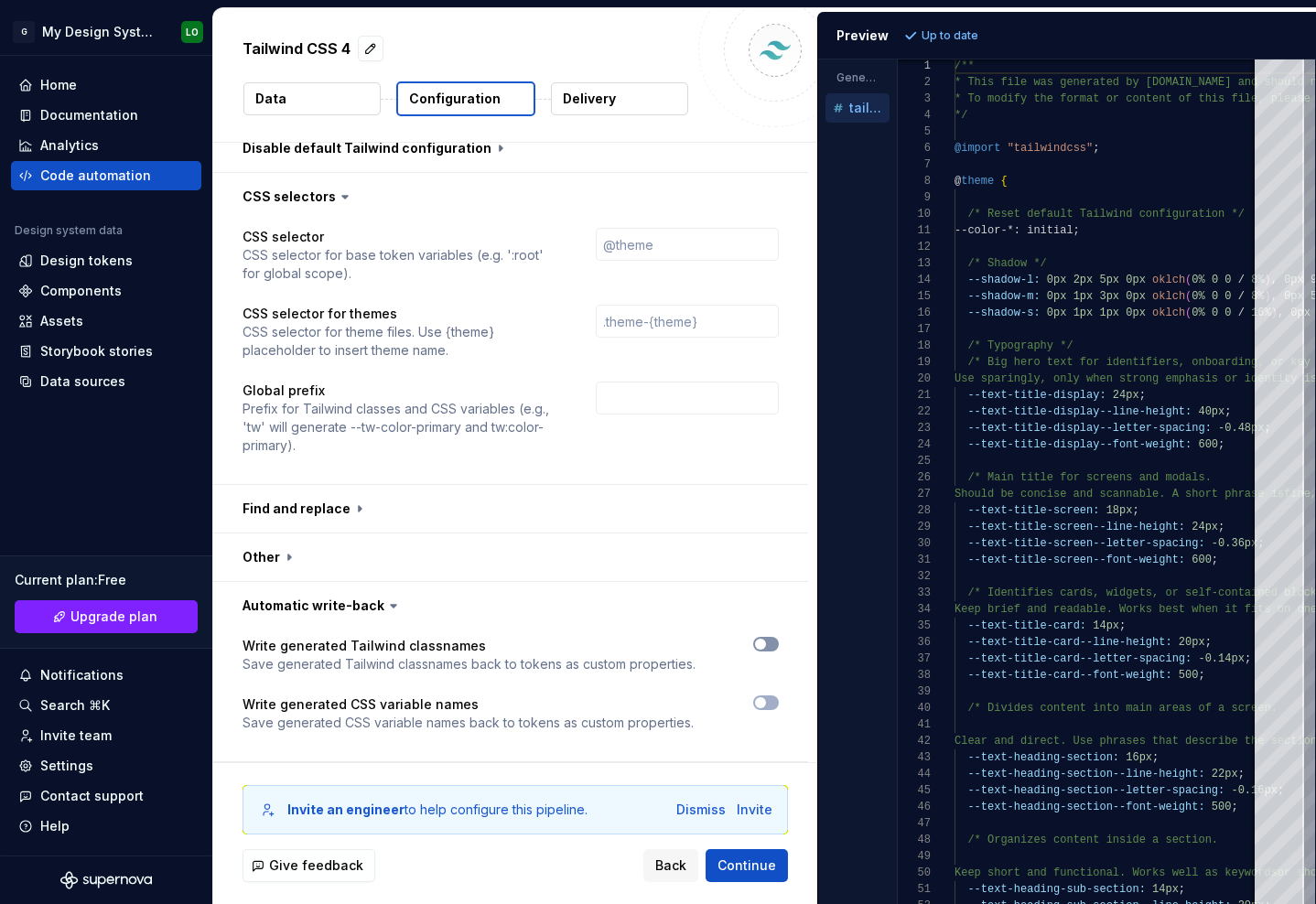
click at [757, 645] on span "button" at bounding box center [760, 645] width 11 height 11
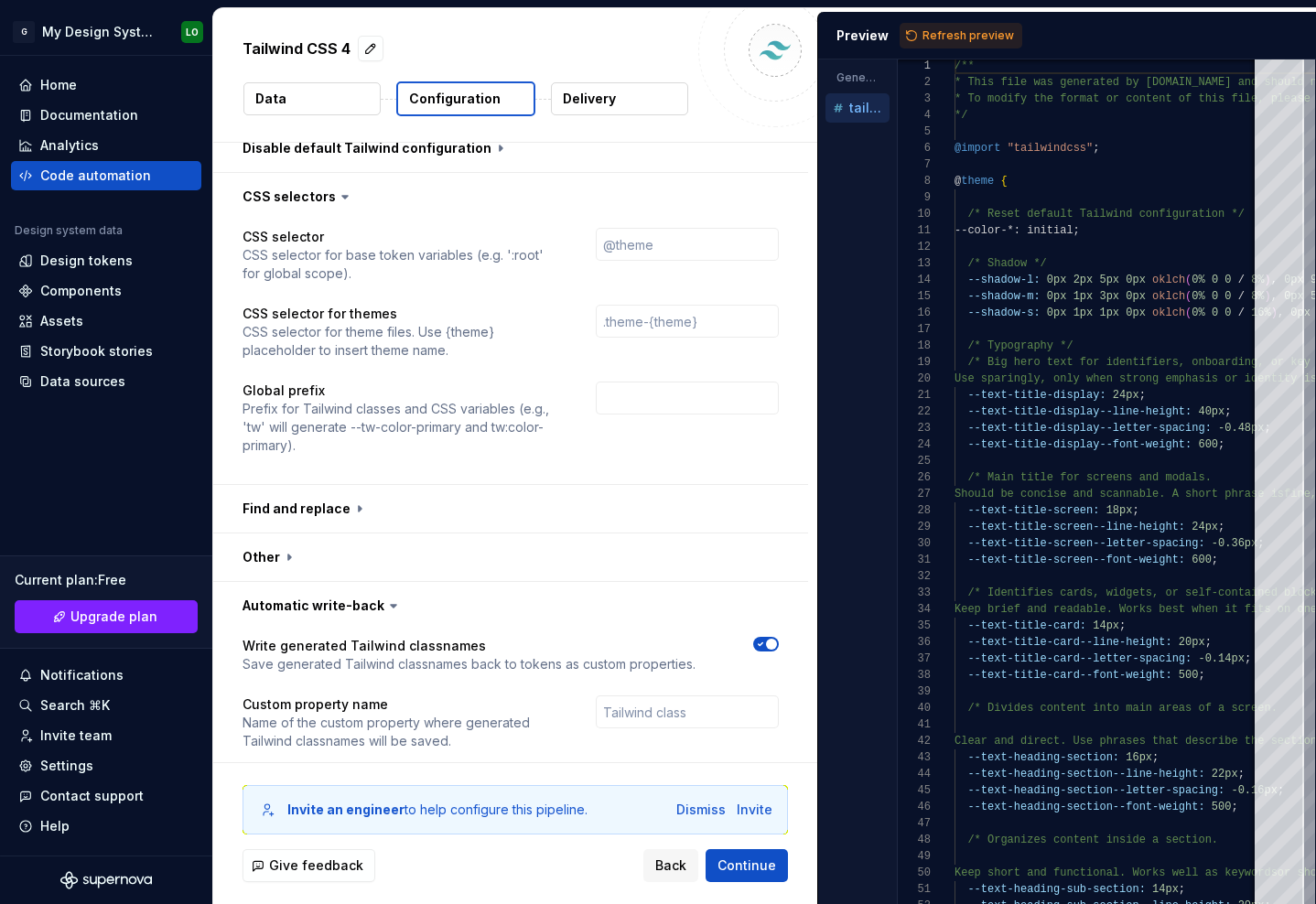
click at [758, 645] on icon "button" at bounding box center [760, 644] width 5 height 3
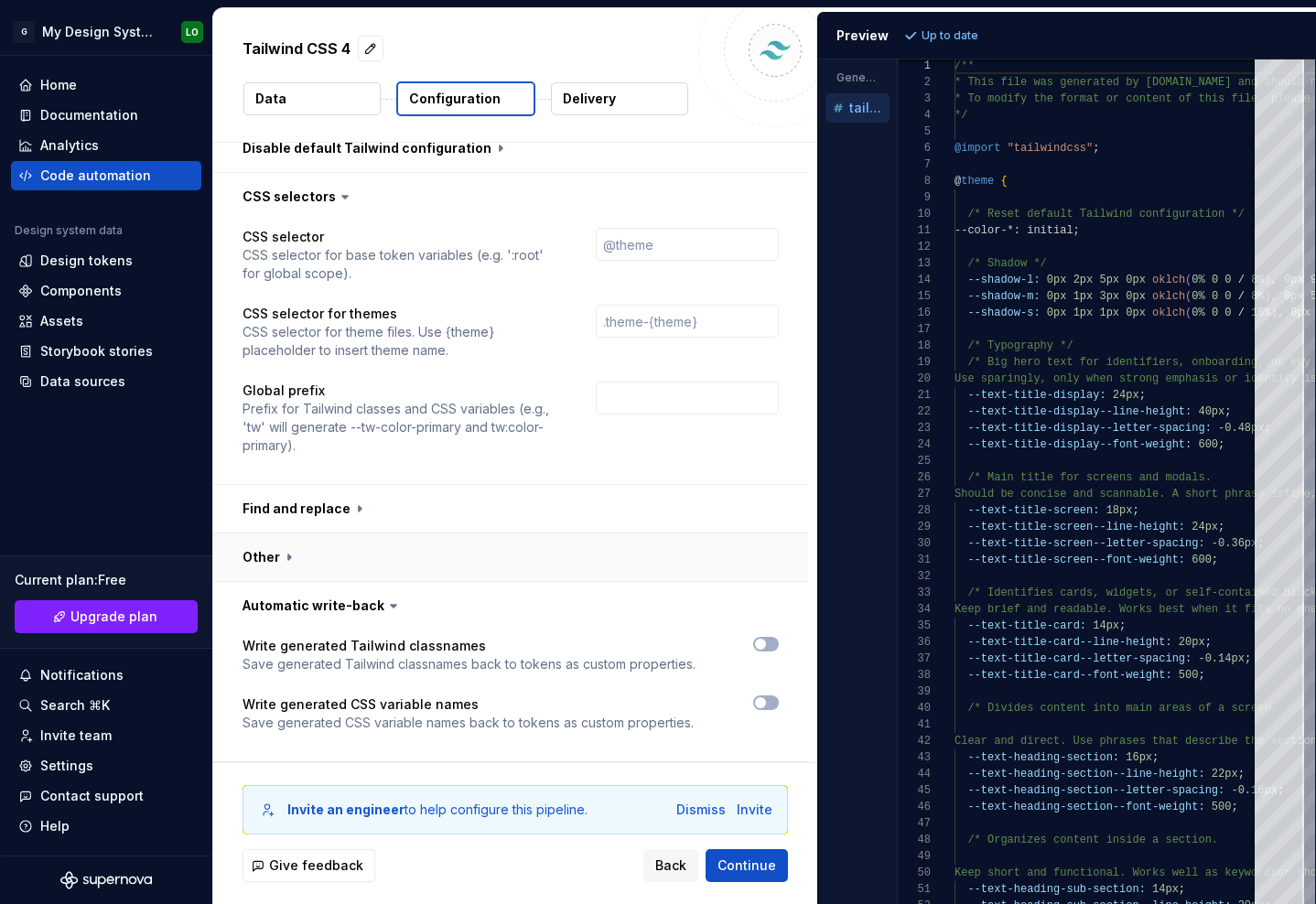
click at [348, 595] on button "button" at bounding box center [511, 605] width 595 height 48
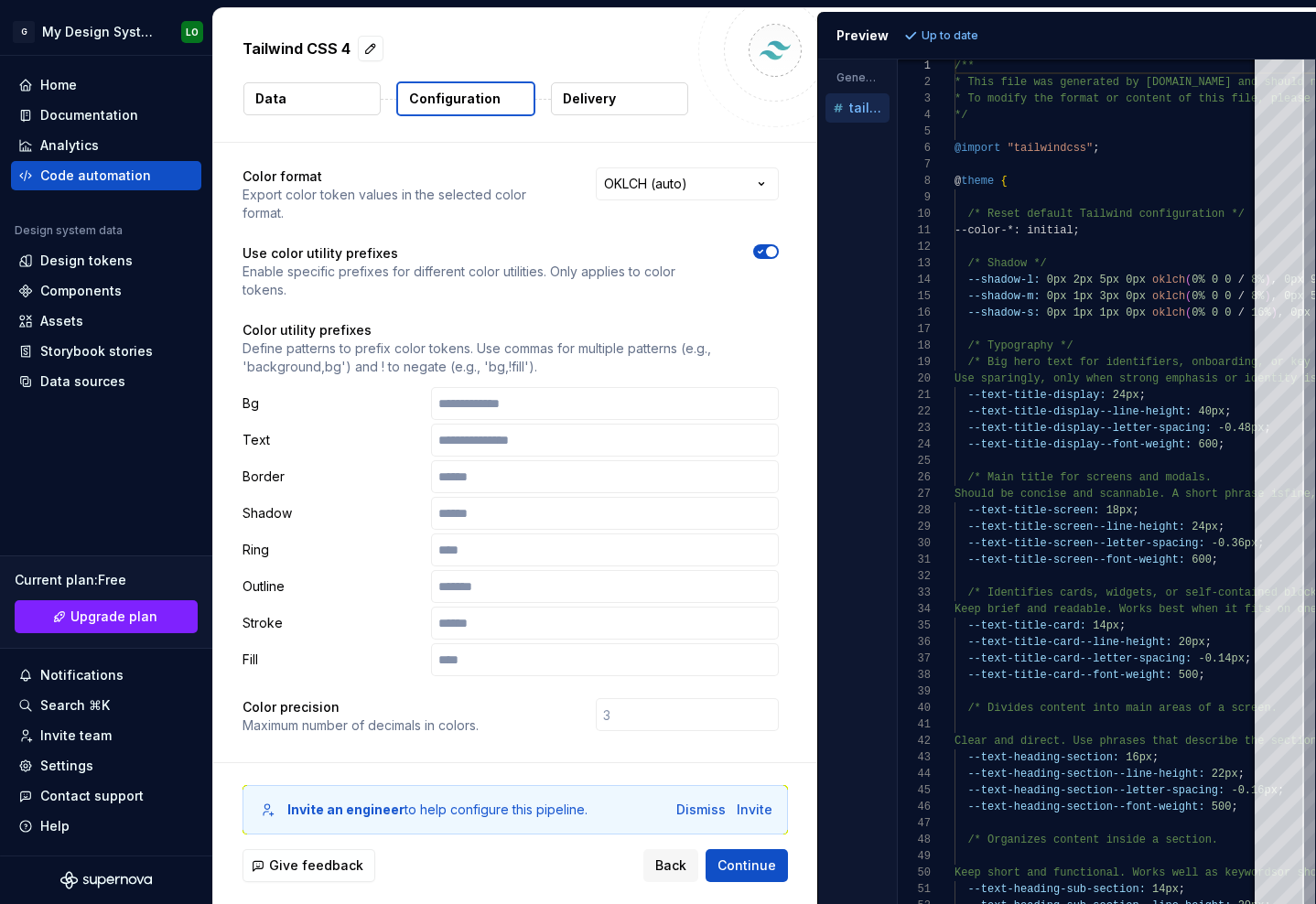
scroll to position [0, 0]
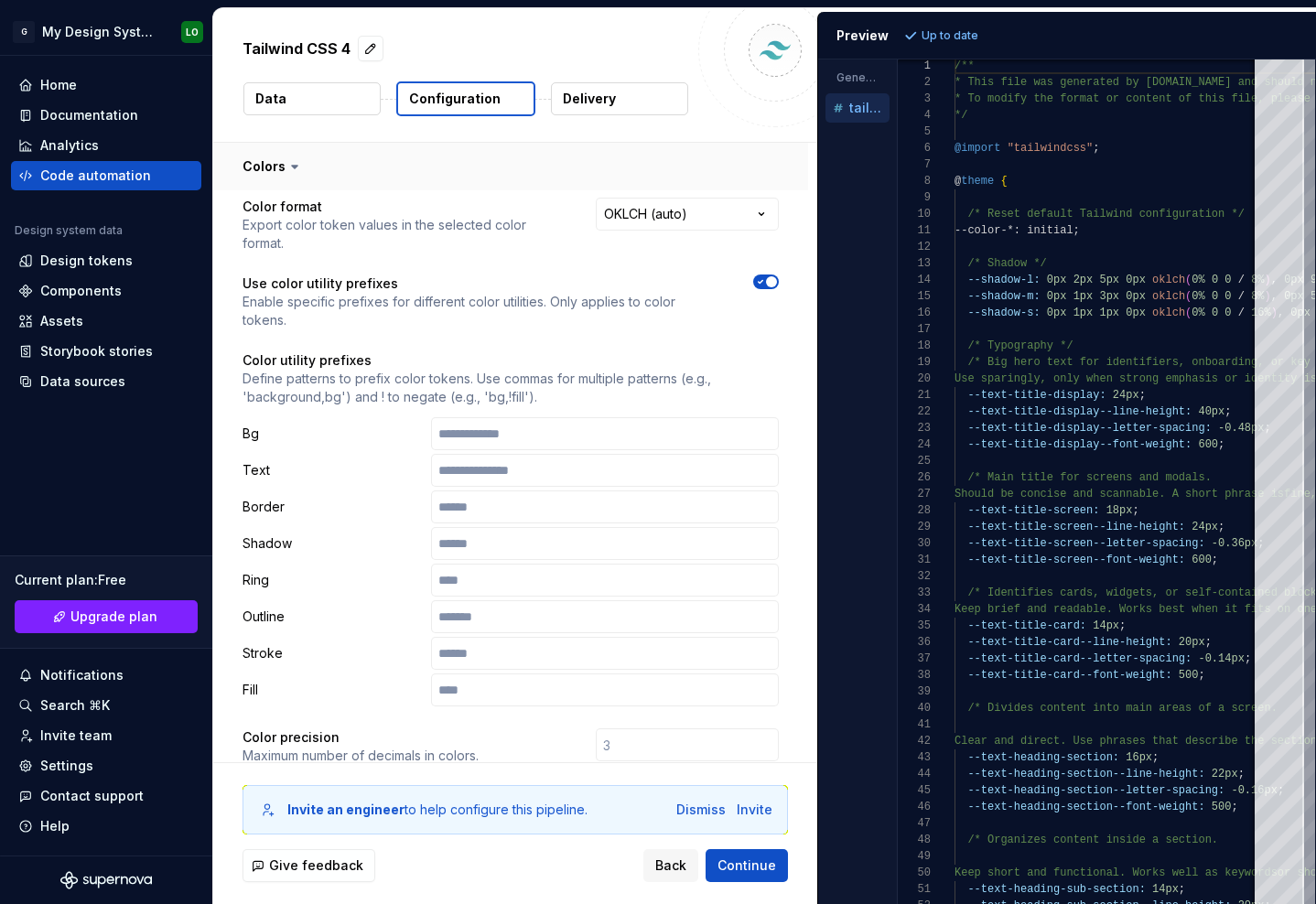
click at [285, 176] on button "button" at bounding box center [511, 166] width 595 height 48
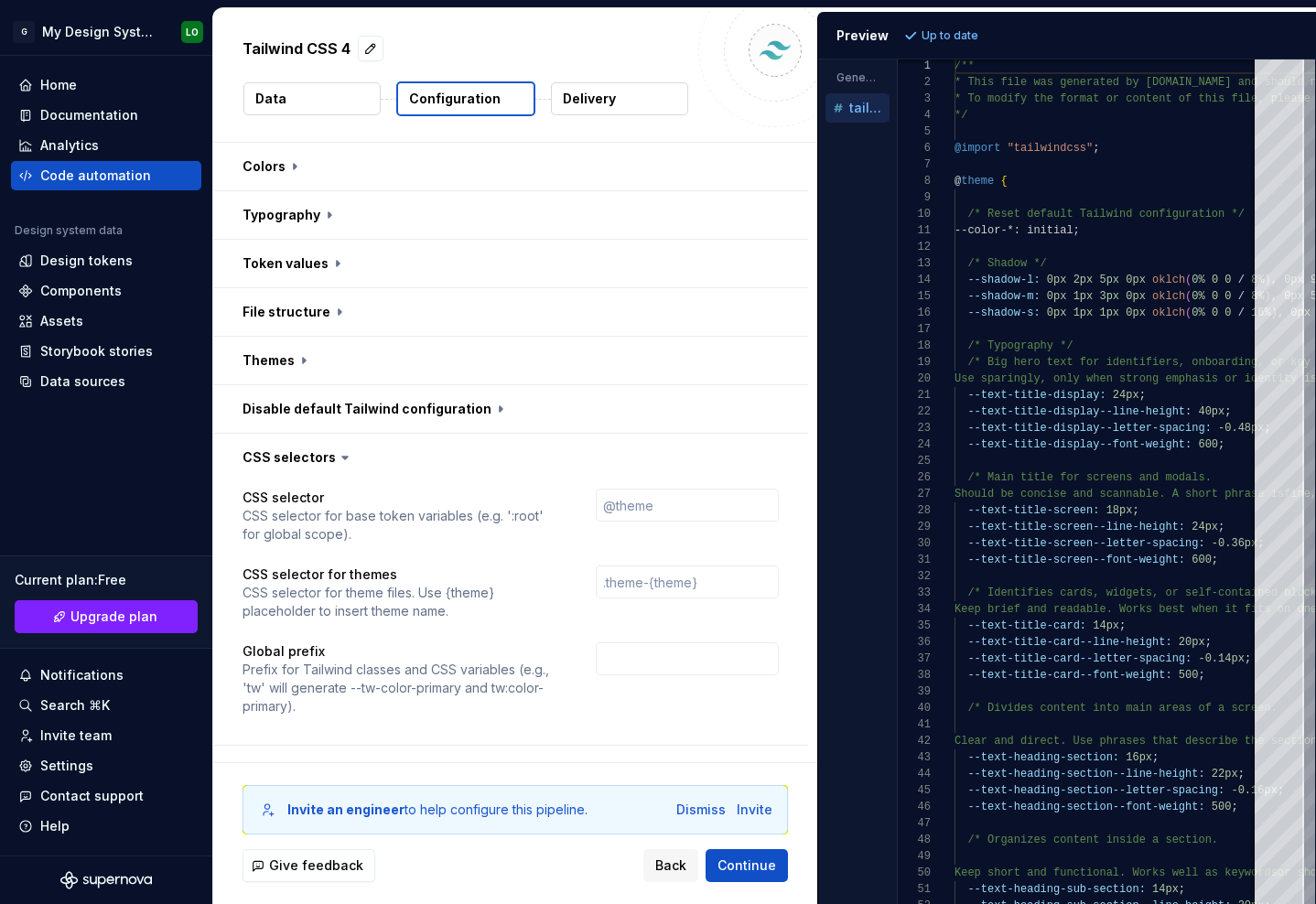
click at [271, 100] on p "Data" at bounding box center [270, 99] width 31 height 18
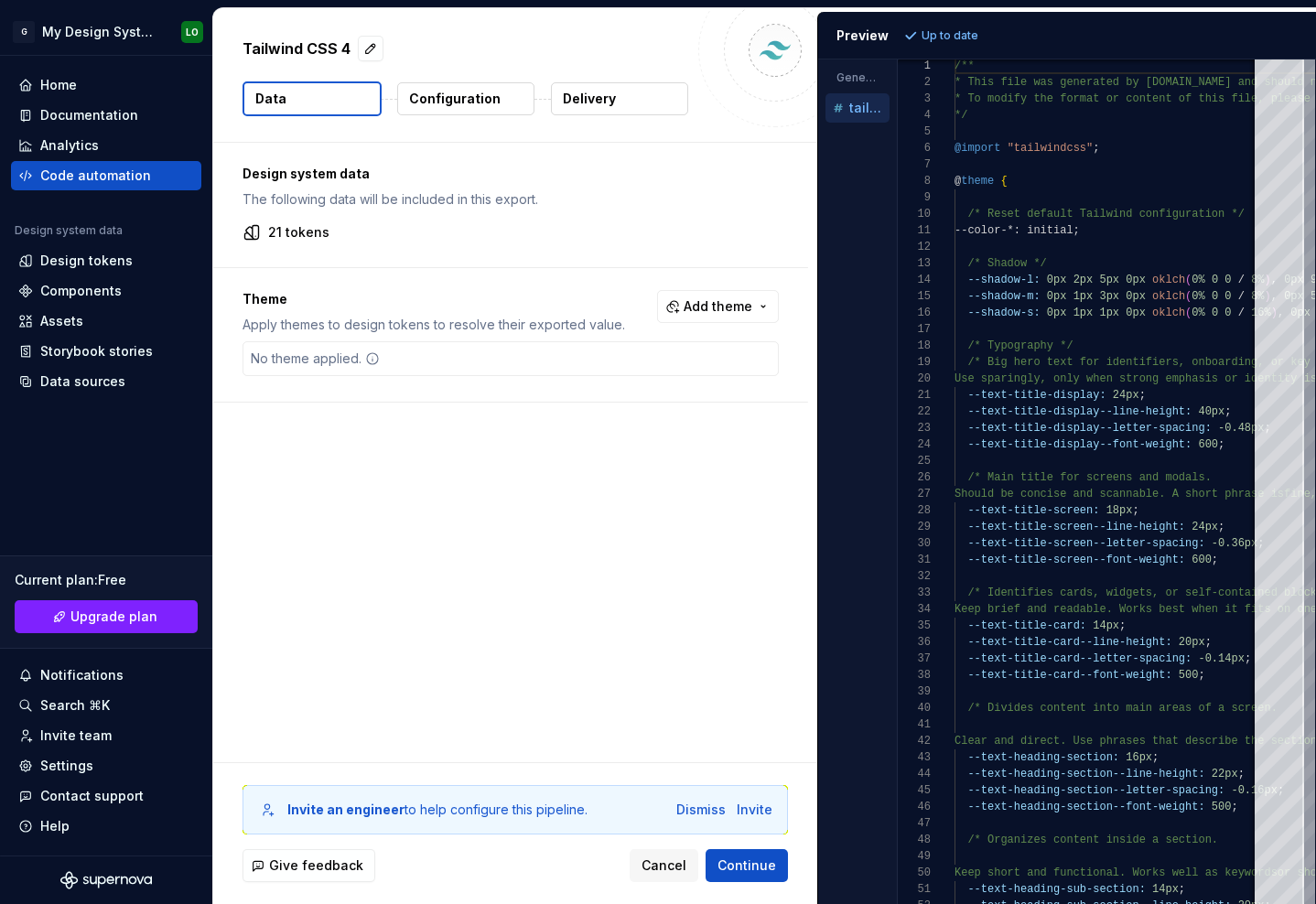
click at [427, 98] on p "Configuration" at bounding box center [454, 99] width 91 height 18
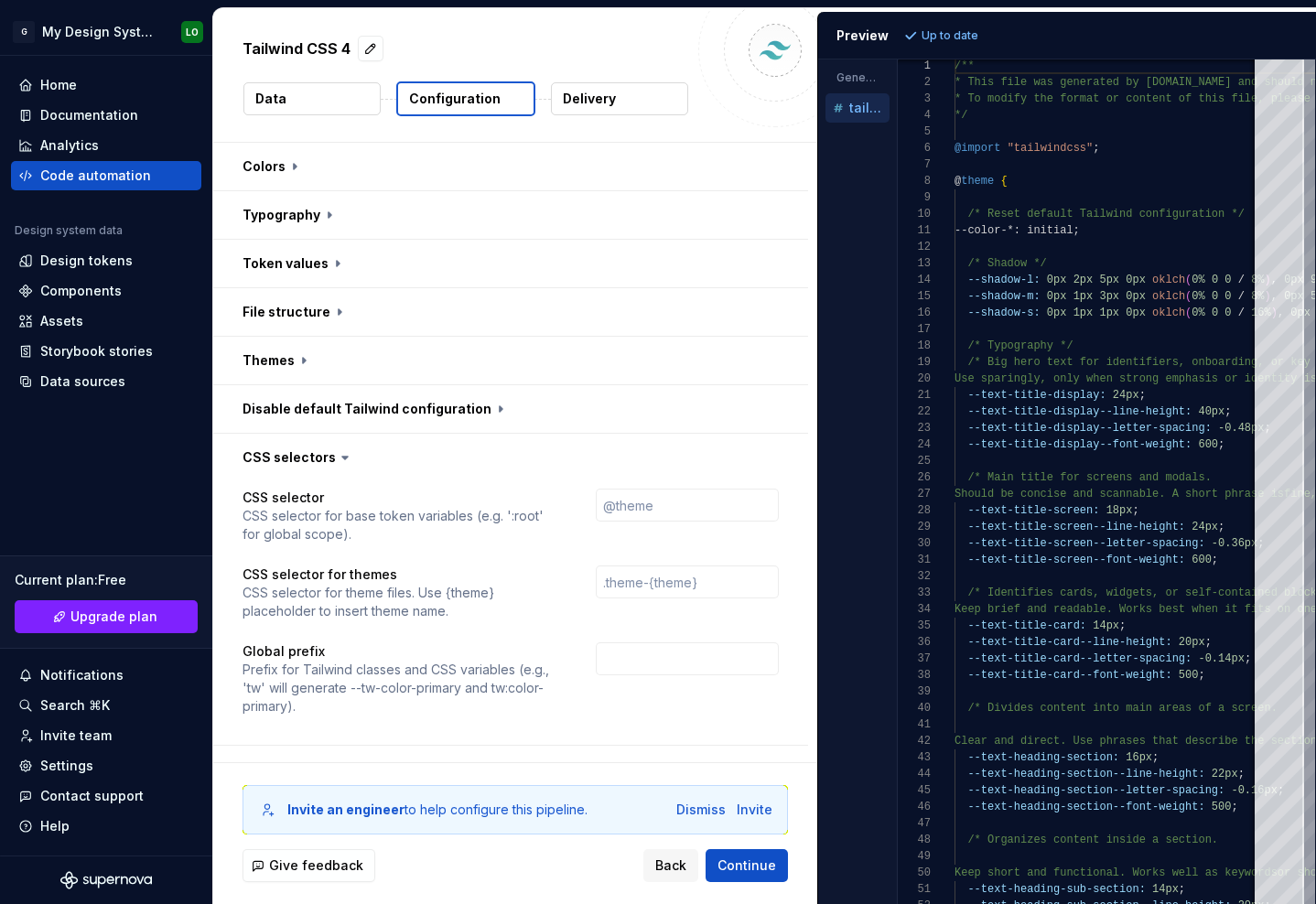
click at [627, 103] on button "Delivery" at bounding box center [620, 99] width 137 height 33
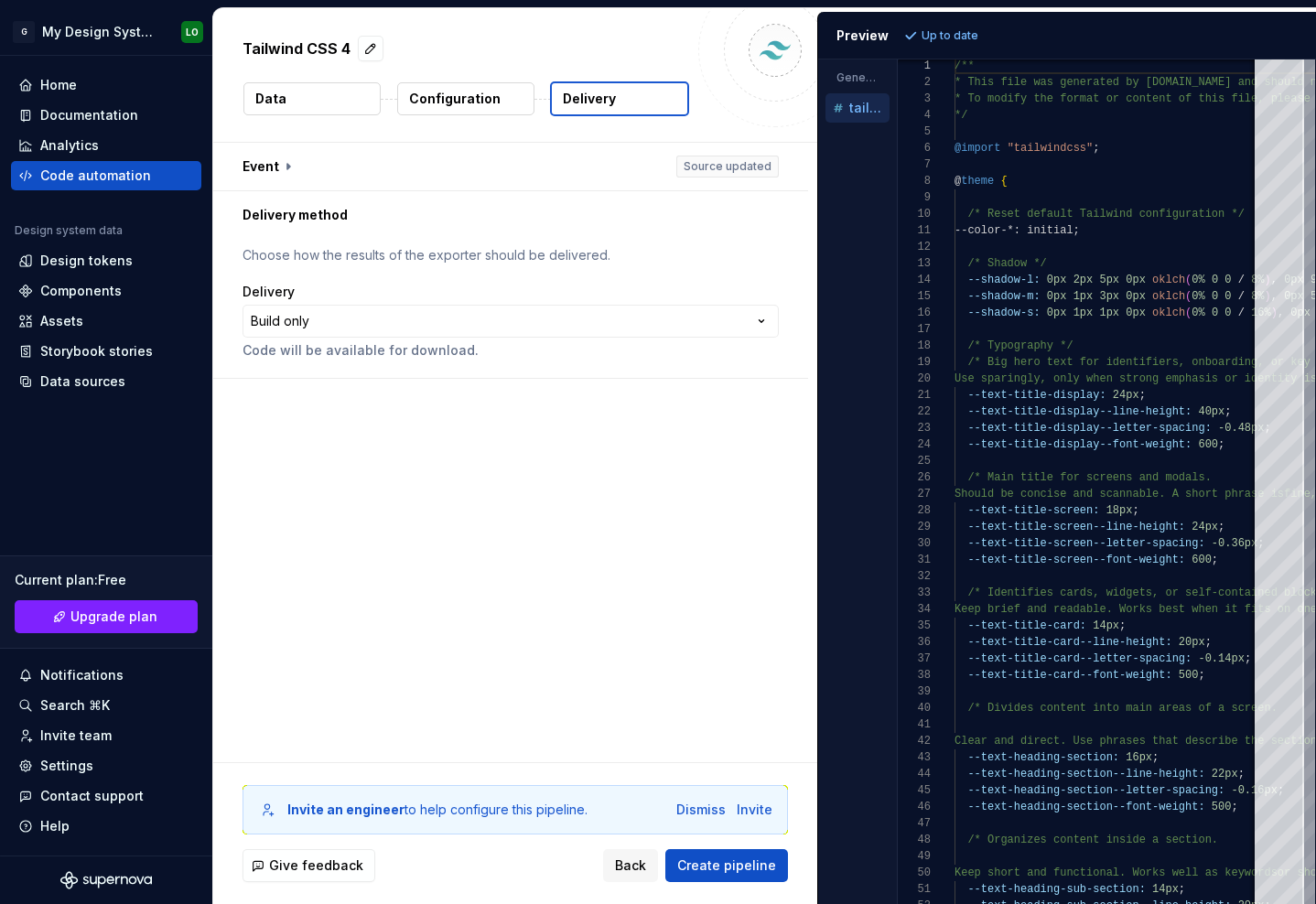
click at [318, 96] on button "Data" at bounding box center [312, 99] width 137 height 33
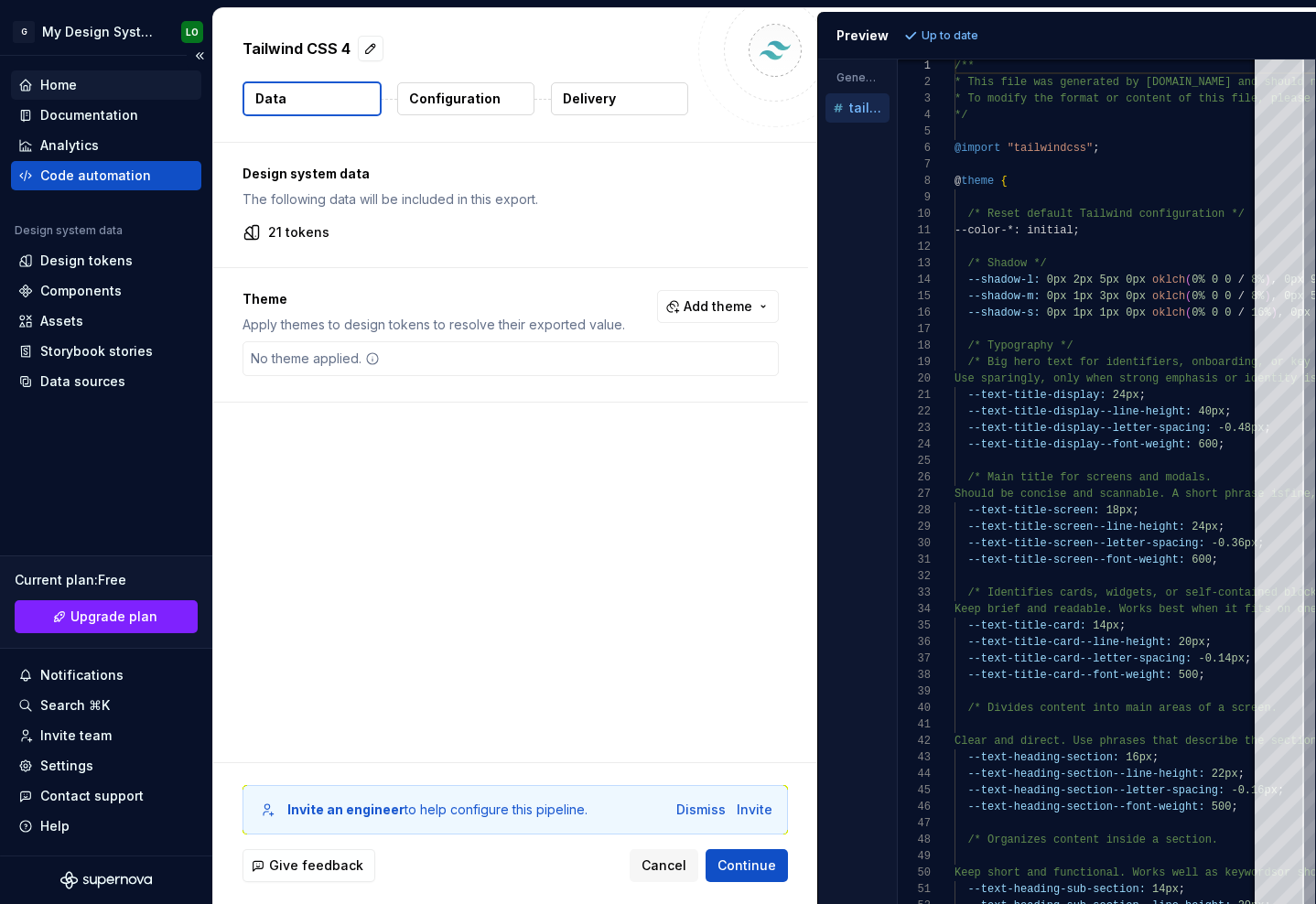
click at [105, 91] on div "Home" at bounding box center [105, 84] width 176 height 18
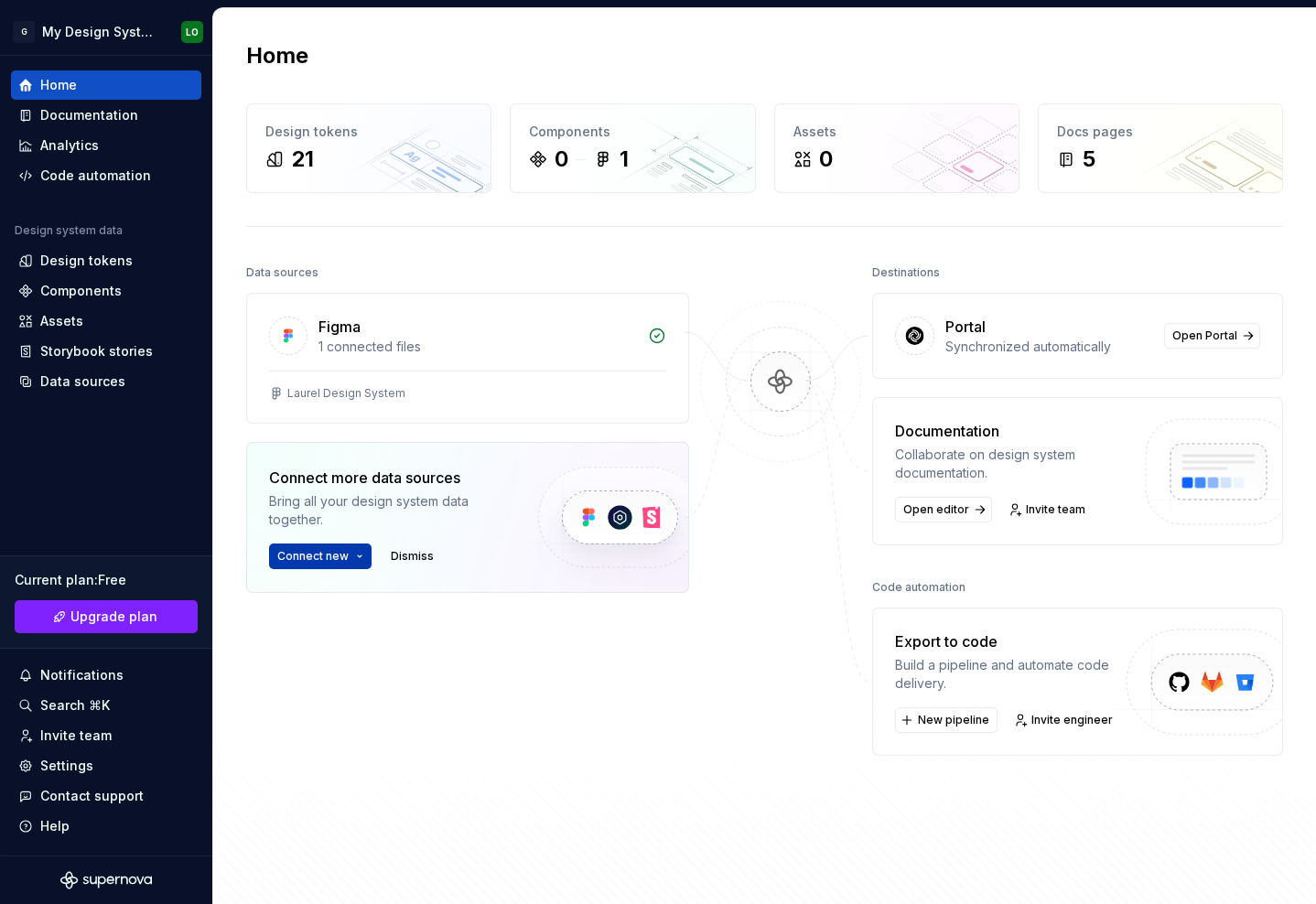
click at [348, 546] on button "Connect new" at bounding box center [320, 556] width 102 height 25
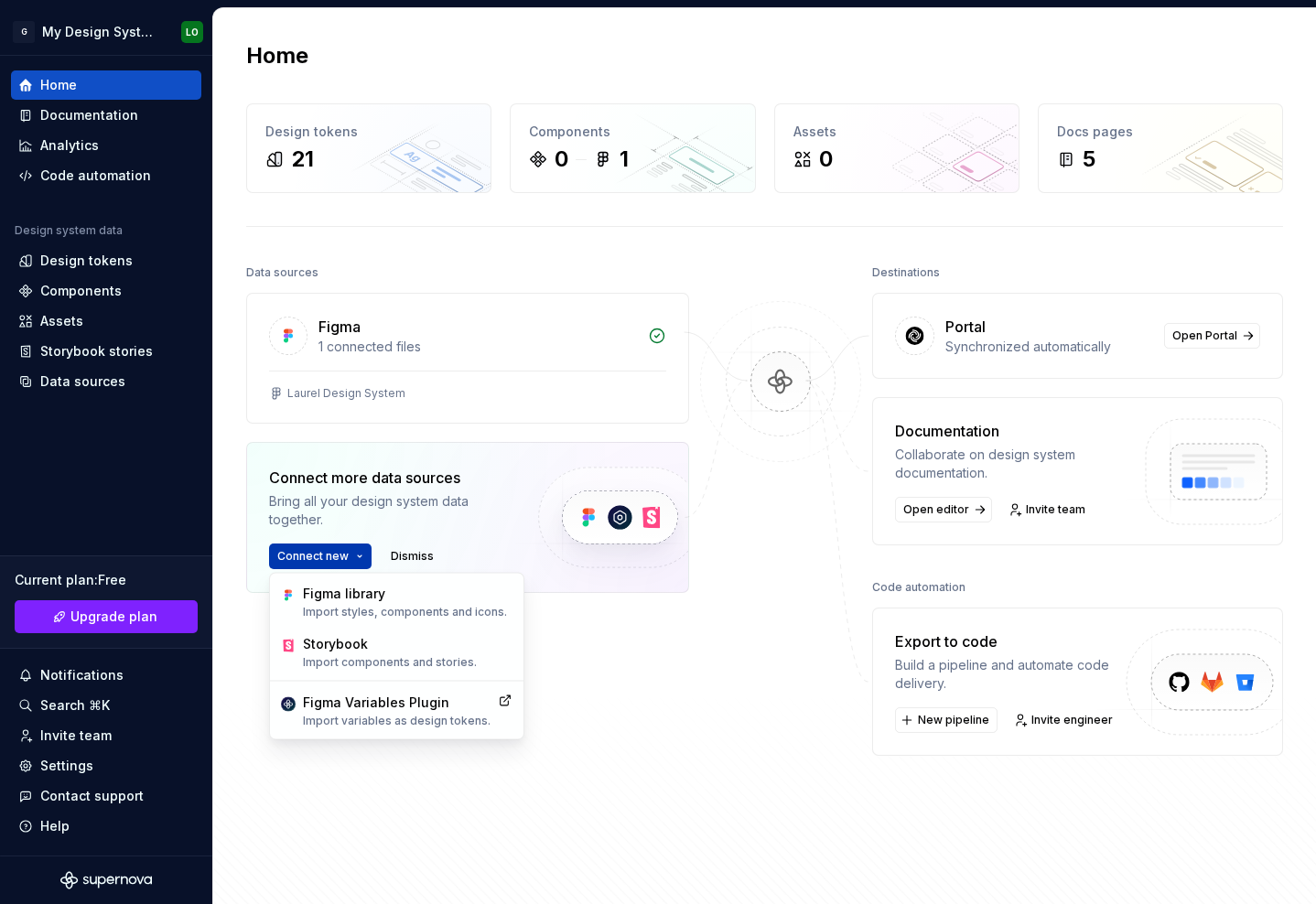
click at [348, 546] on button "Connect new" at bounding box center [320, 556] width 102 height 25
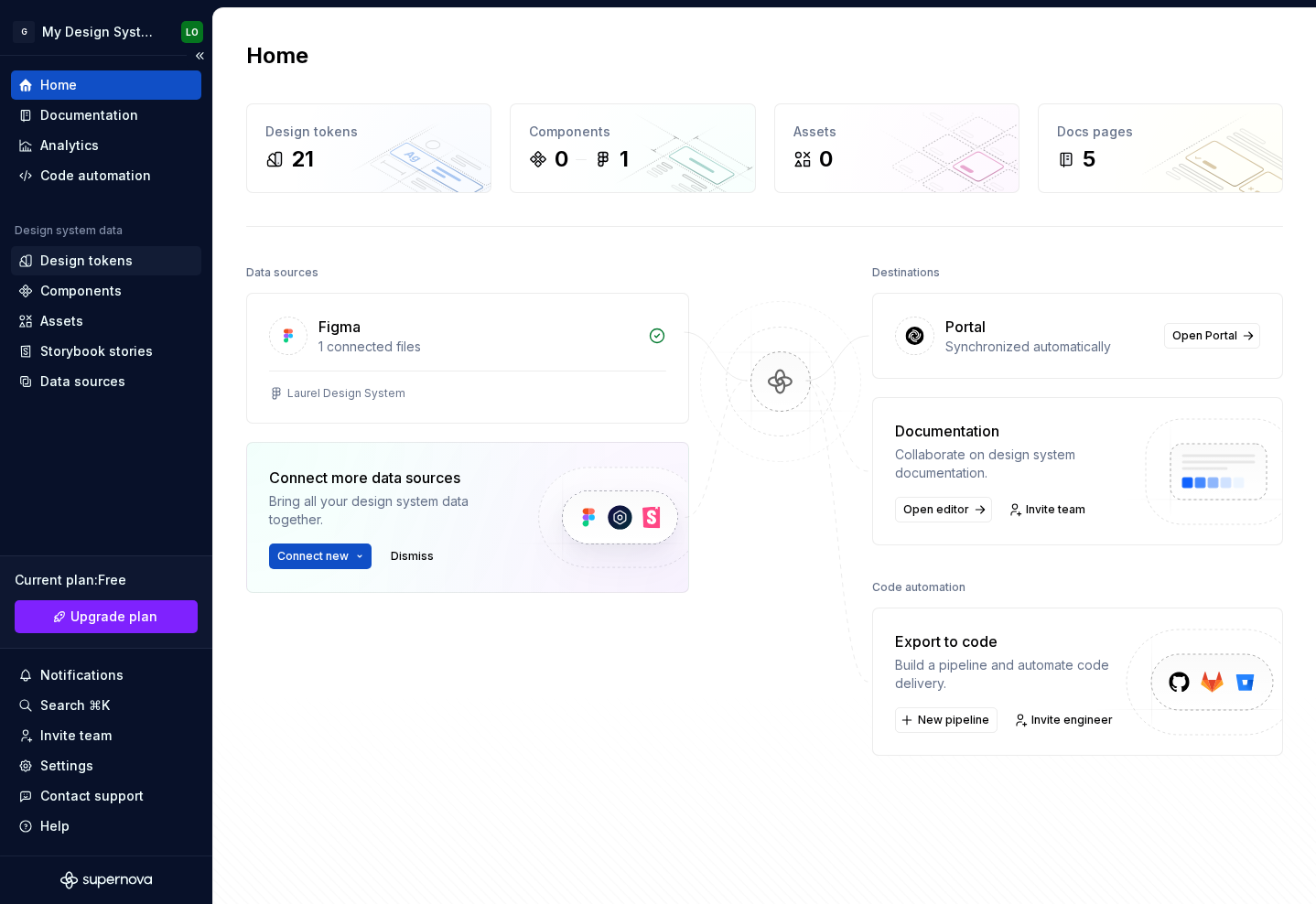
click at [81, 260] on div "Design tokens" at bounding box center [86, 260] width 92 height 18
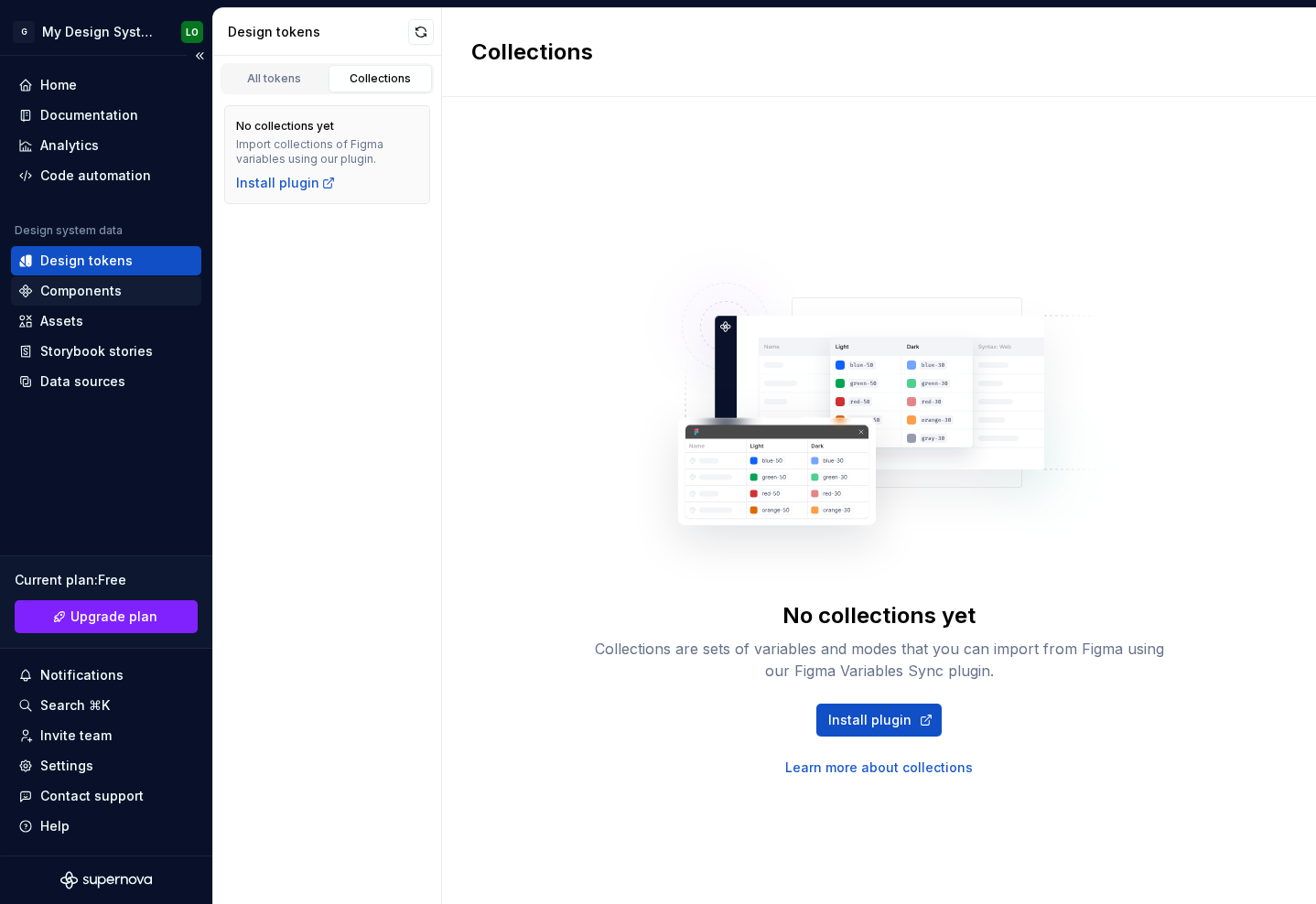
click at [91, 290] on div "Components" at bounding box center [81, 290] width 82 height 18
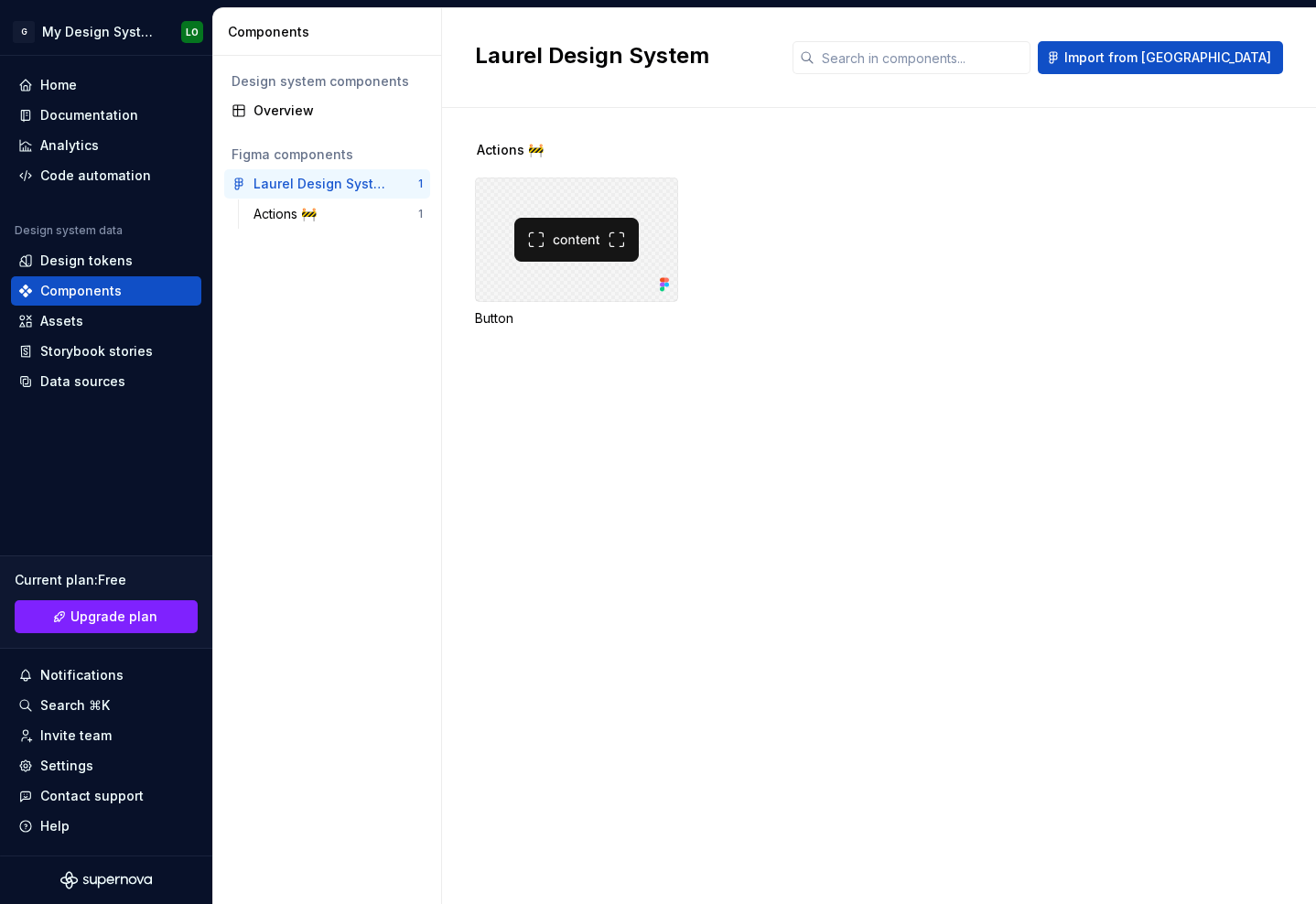
click at [542, 252] on div at bounding box center [576, 239] width 203 height 125
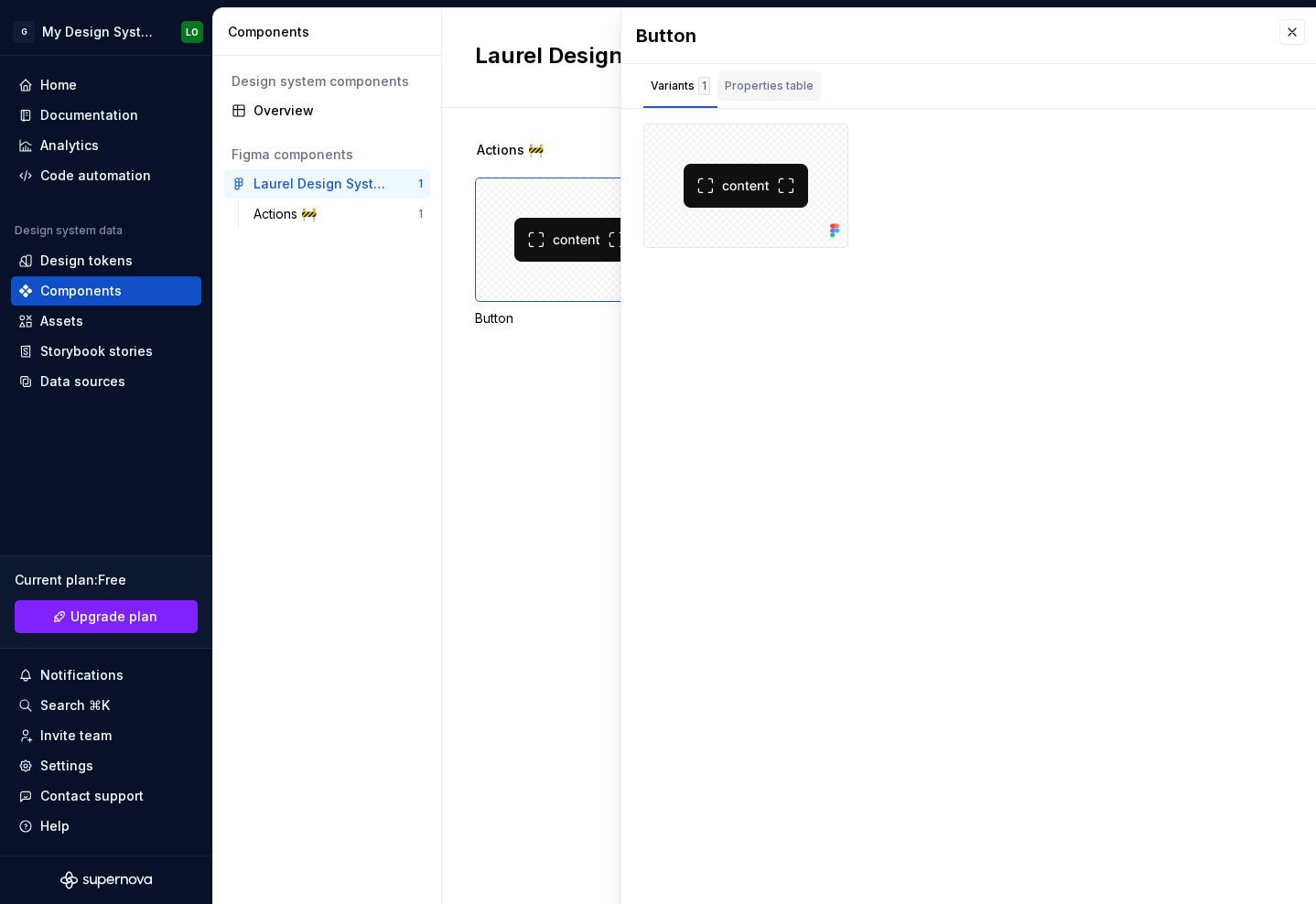
click at [765, 97] on div "Properties table" at bounding box center [769, 85] width 103 height 29
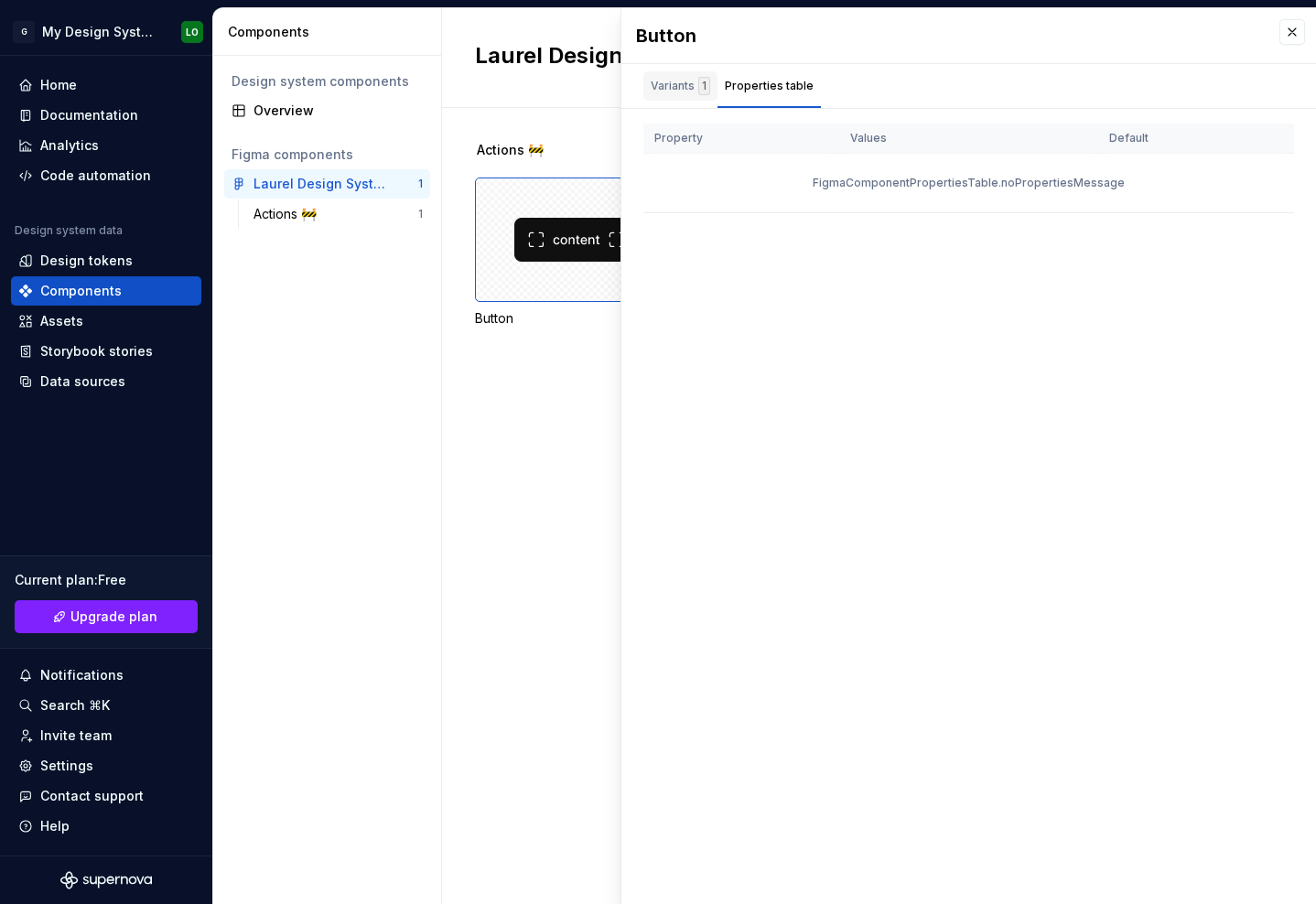
click at [698, 86] on div "1" at bounding box center [704, 85] width 12 height 18
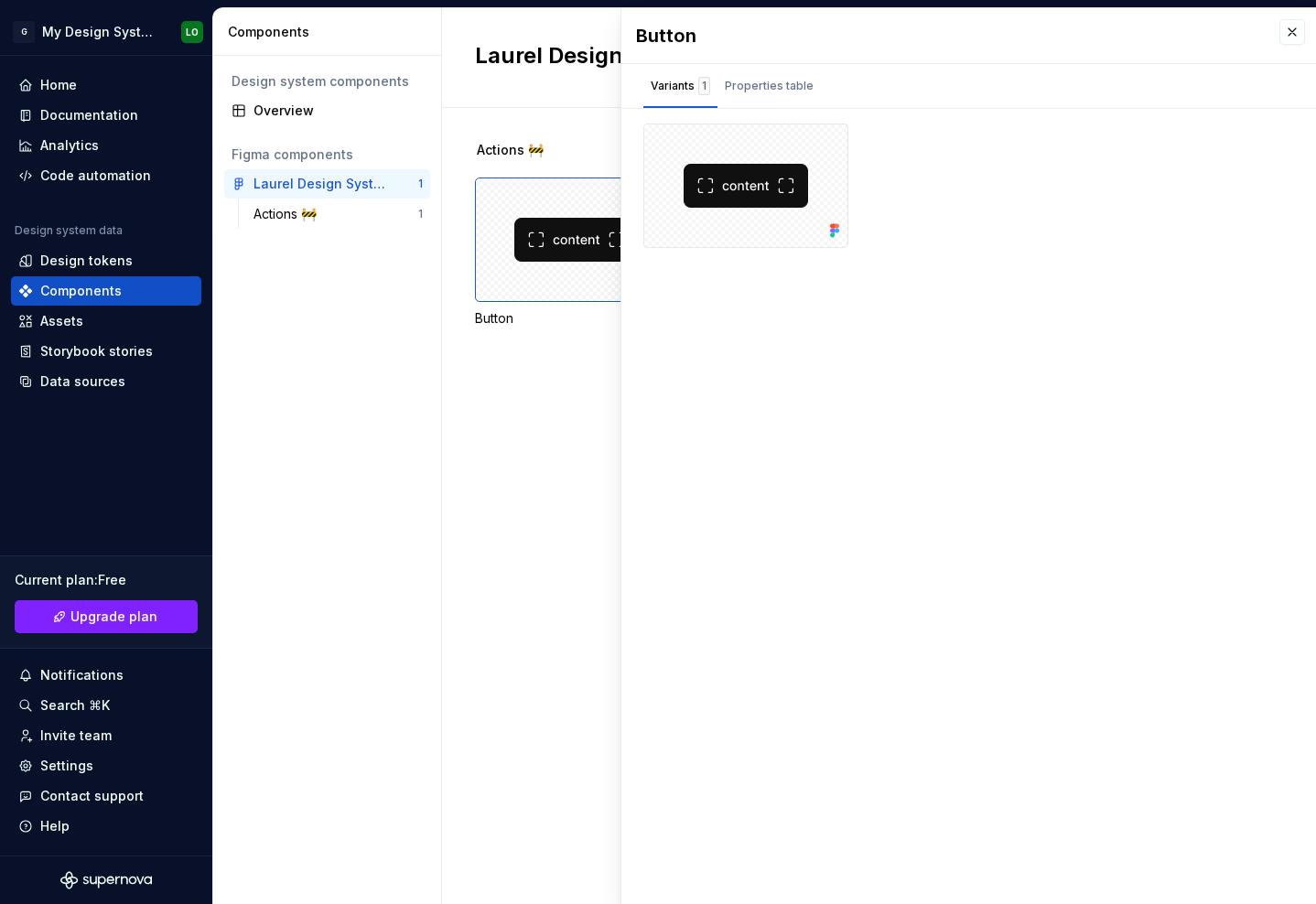
click at [701, 122] on div "Button Variants 1 Properties table Property Values Default FigmaComponentProper…" at bounding box center [969, 456] width 695 height 896
click at [701, 148] on div at bounding box center [745, 186] width 205 height 125
click at [831, 146] on button "button" at bounding box center [827, 144] width 25 height 25
click at [515, 362] on div "Actions 🚧 Button" at bounding box center [895, 256] width 841 height 231
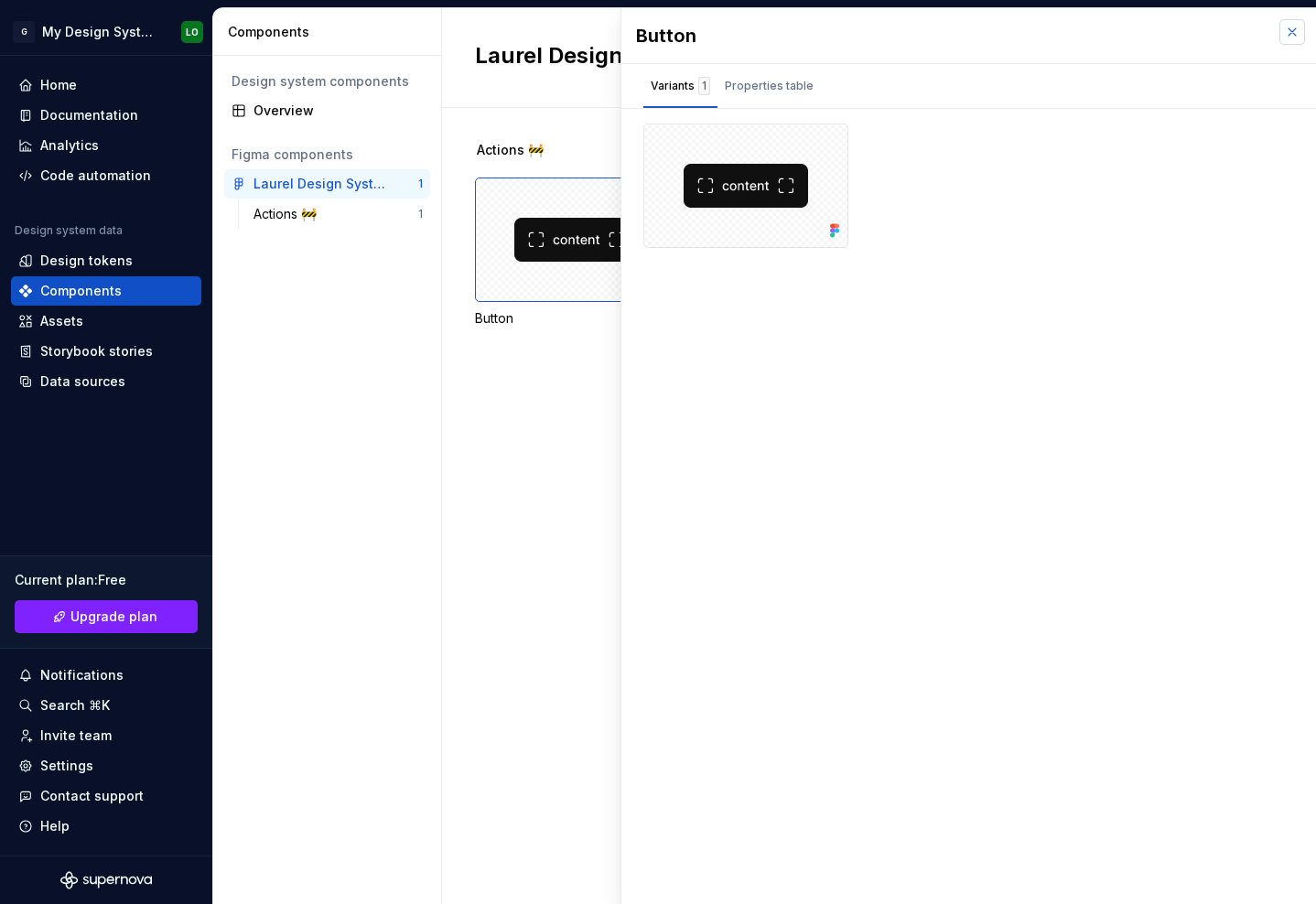
click at [1298, 34] on button "button" at bounding box center [1292, 31] width 25 height 25
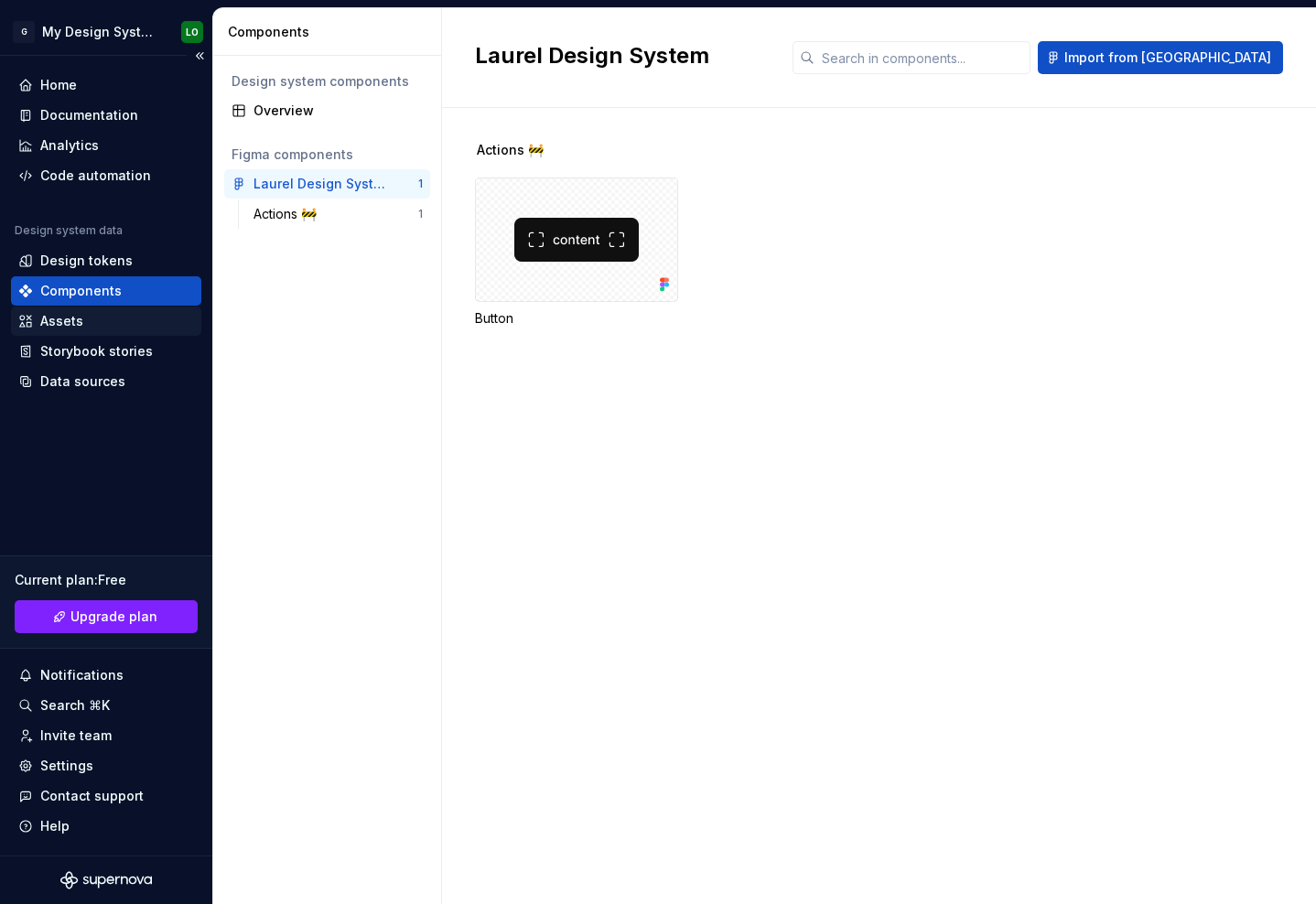
click at [116, 329] on div "Assets" at bounding box center [105, 320] width 176 height 18
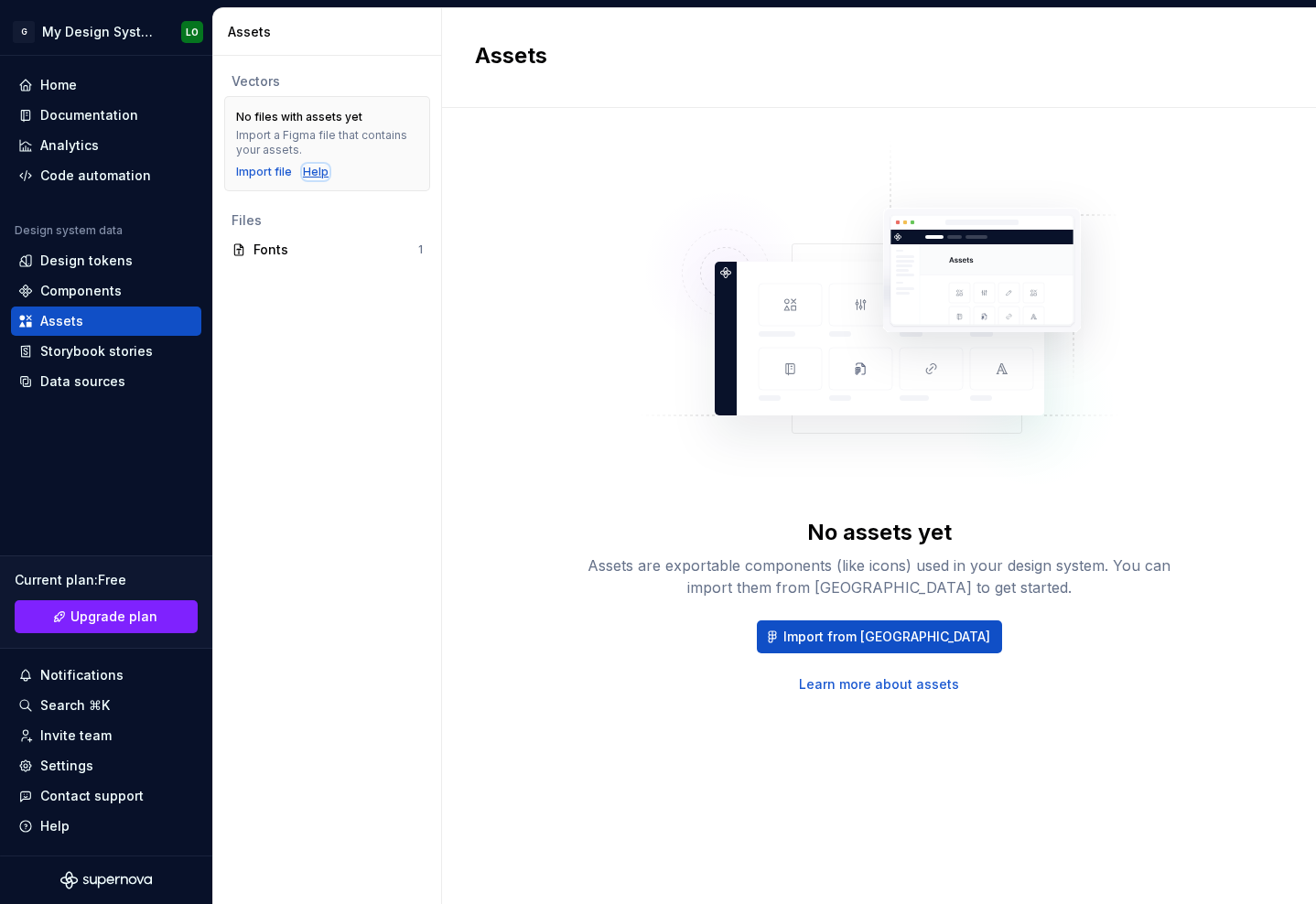
click at [317, 176] on div "Help" at bounding box center [315, 172] width 25 height 15
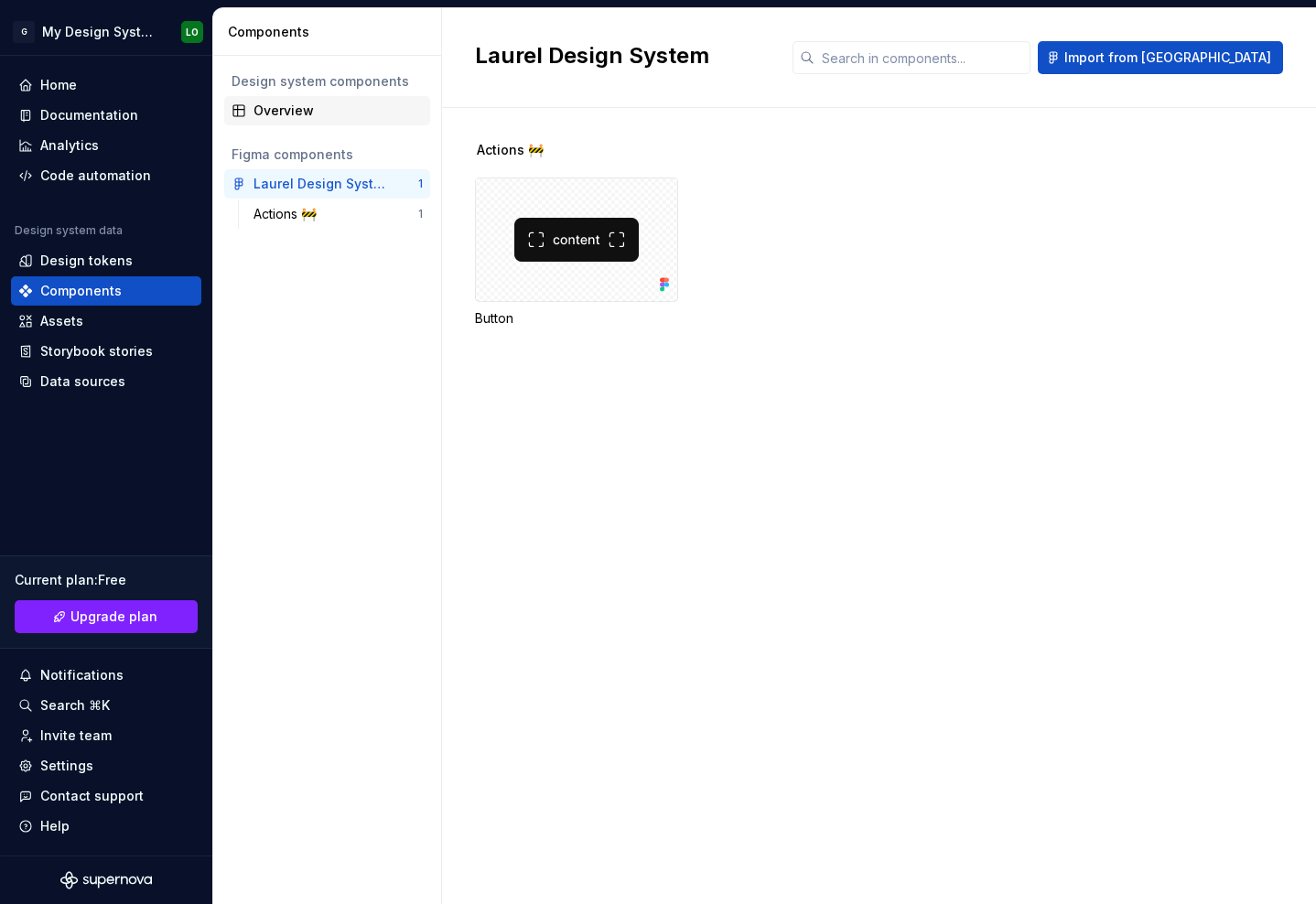
click at [270, 107] on div "Overview" at bounding box center [338, 110] width 169 height 18
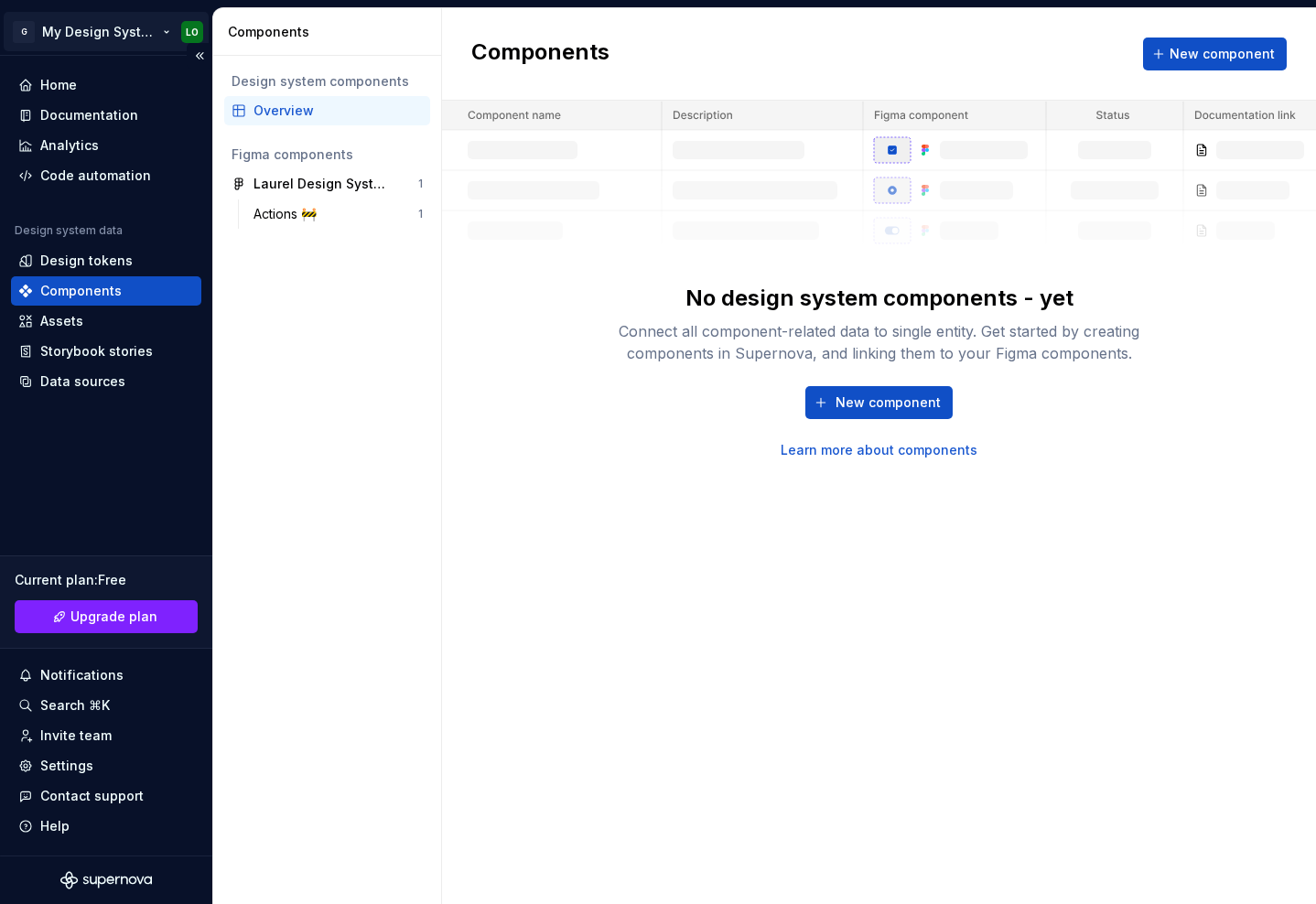
click at [104, 40] on html "G My Design System LO Home Documentation Analytics Code automation Design syste…" at bounding box center [658, 452] width 1316 height 904
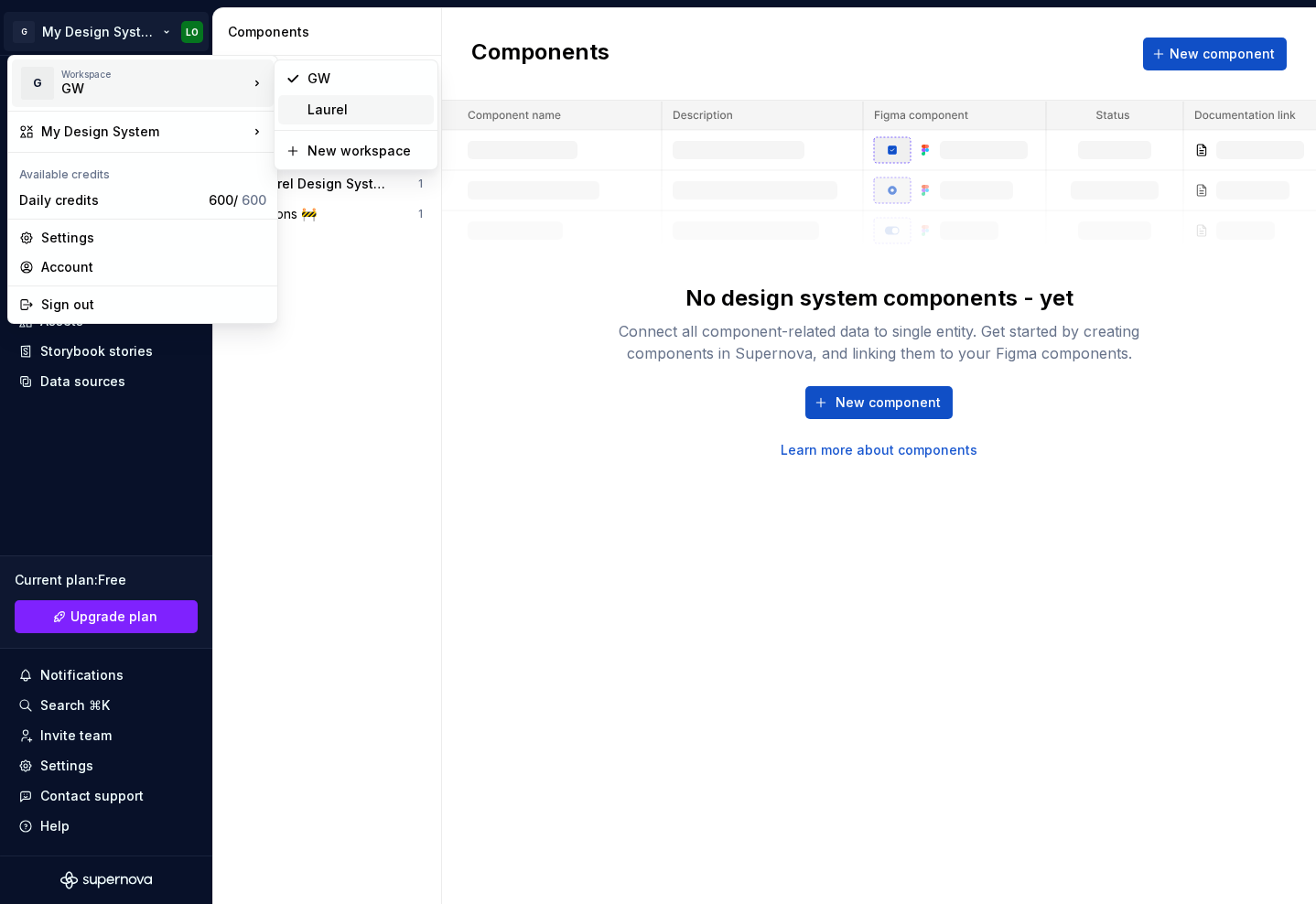
click at [295, 111] on div "Laurel" at bounding box center [356, 109] width 156 height 29
